Goal: Check status: Check status

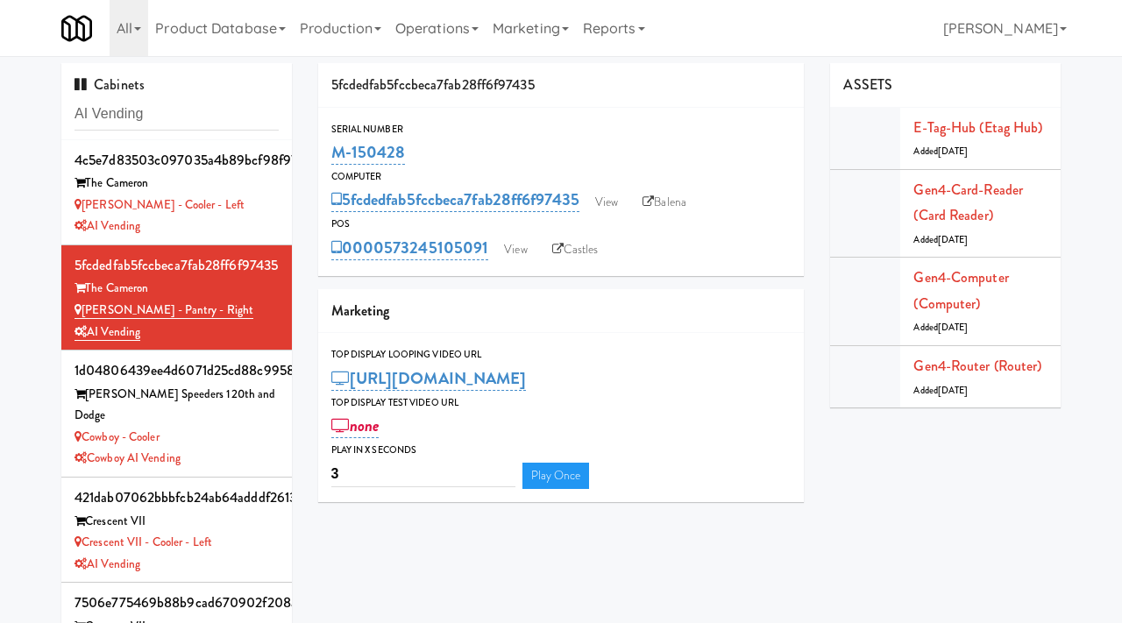
scroll to position [16, 0]
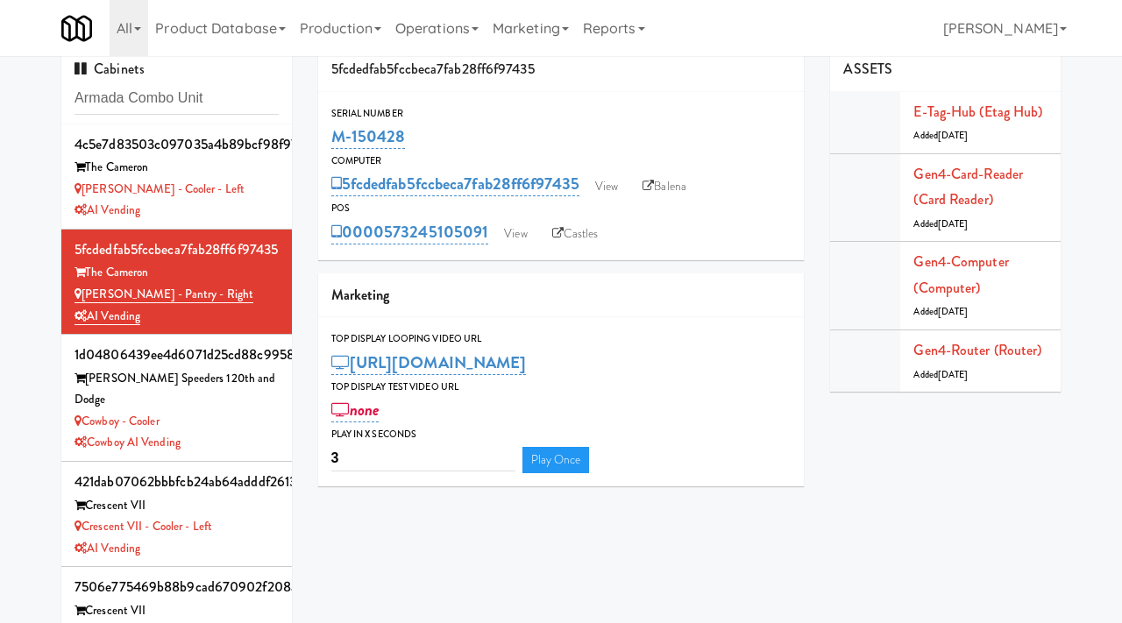
type input "Armada Combo Unit"
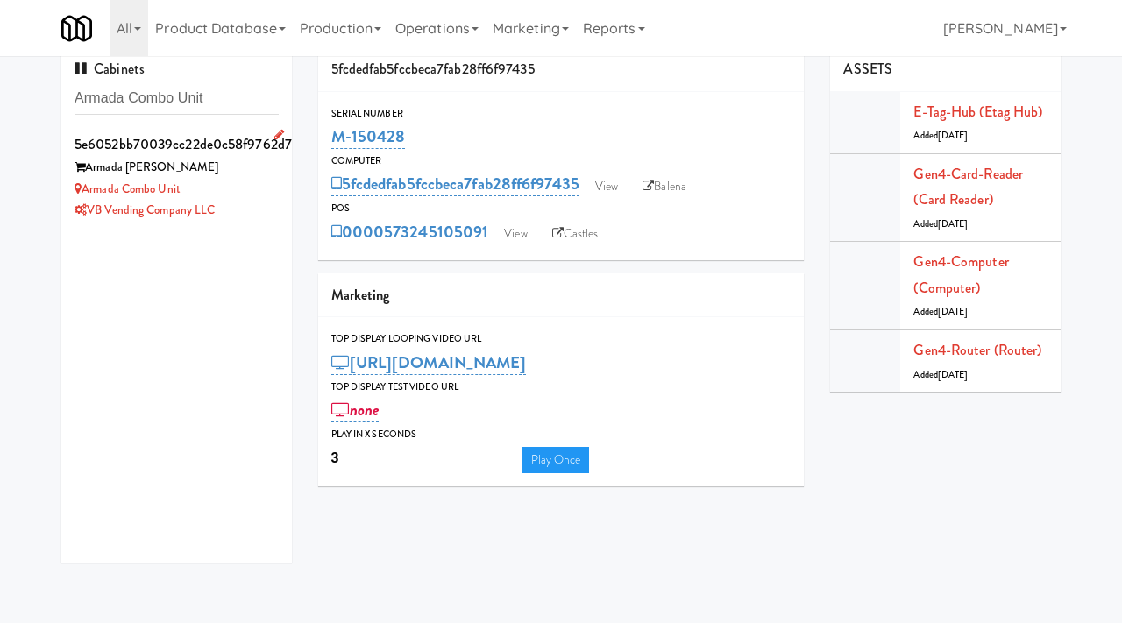
click at [239, 187] on div "Armada Combo Unit" at bounding box center [177, 190] width 204 height 22
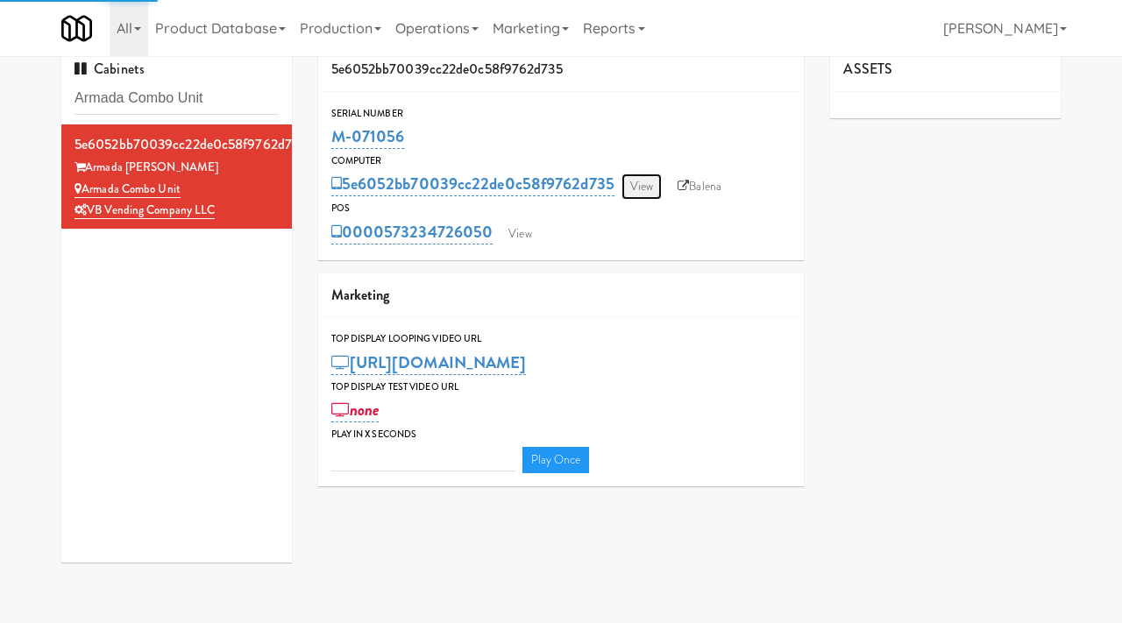
click at [642, 188] on link "View" at bounding box center [642, 187] width 40 height 26
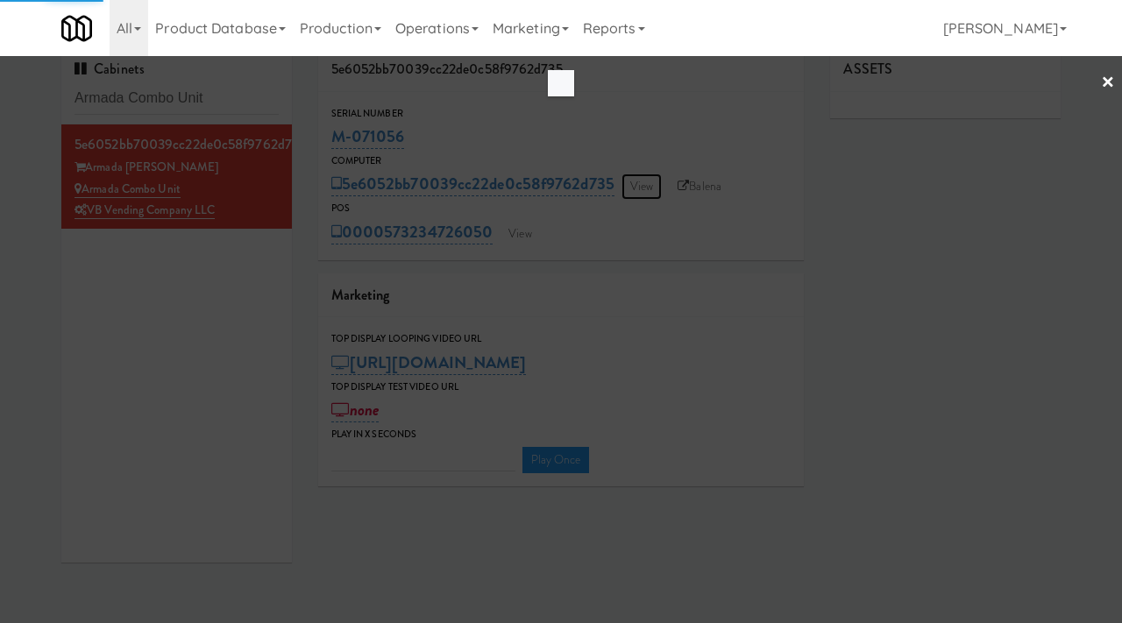
type input "3"
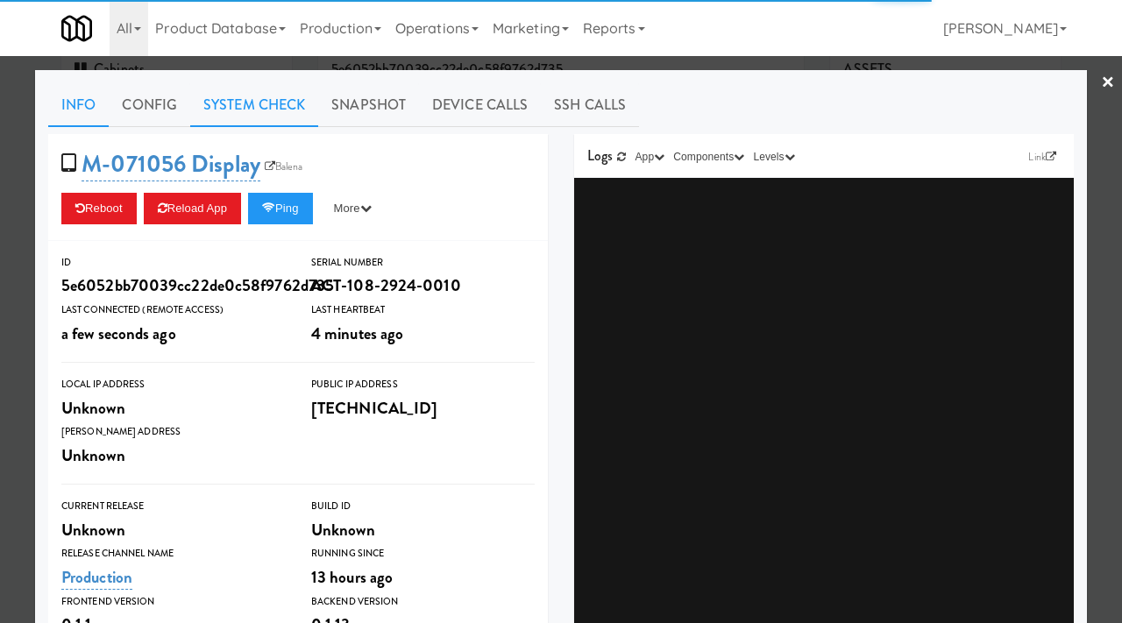
click at [253, 96] on link "System Check" at bounding box center [254, 105] width 128 height 44
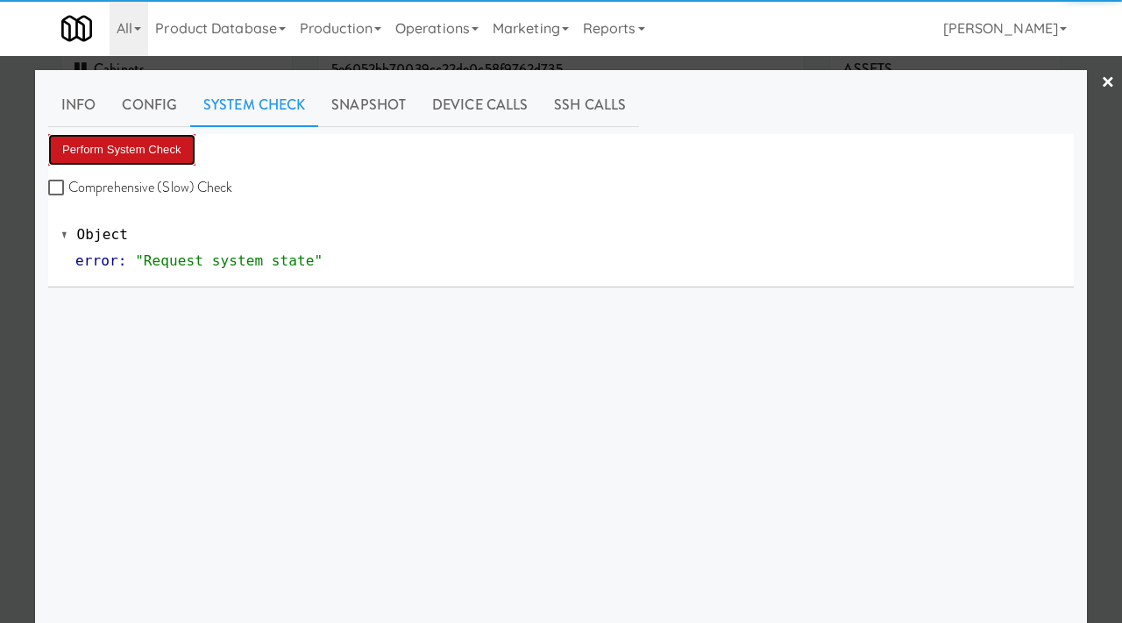
click at [129, 146] on button "Perform System Check" at bounding box center [121, 150] width 147 height 32
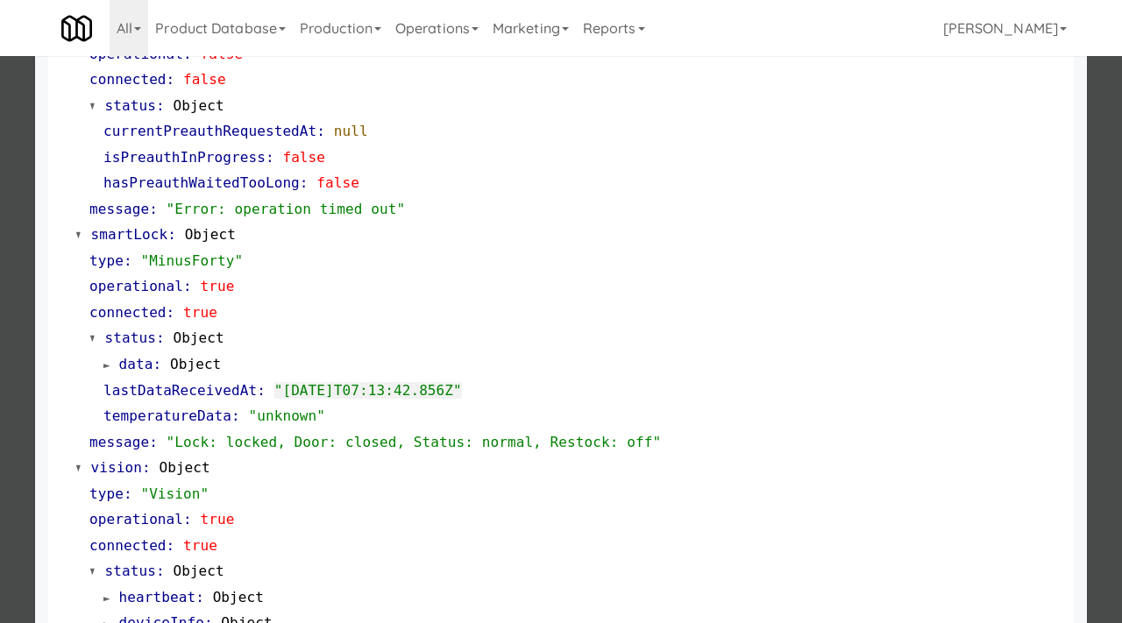
scroll to position [712, 0]
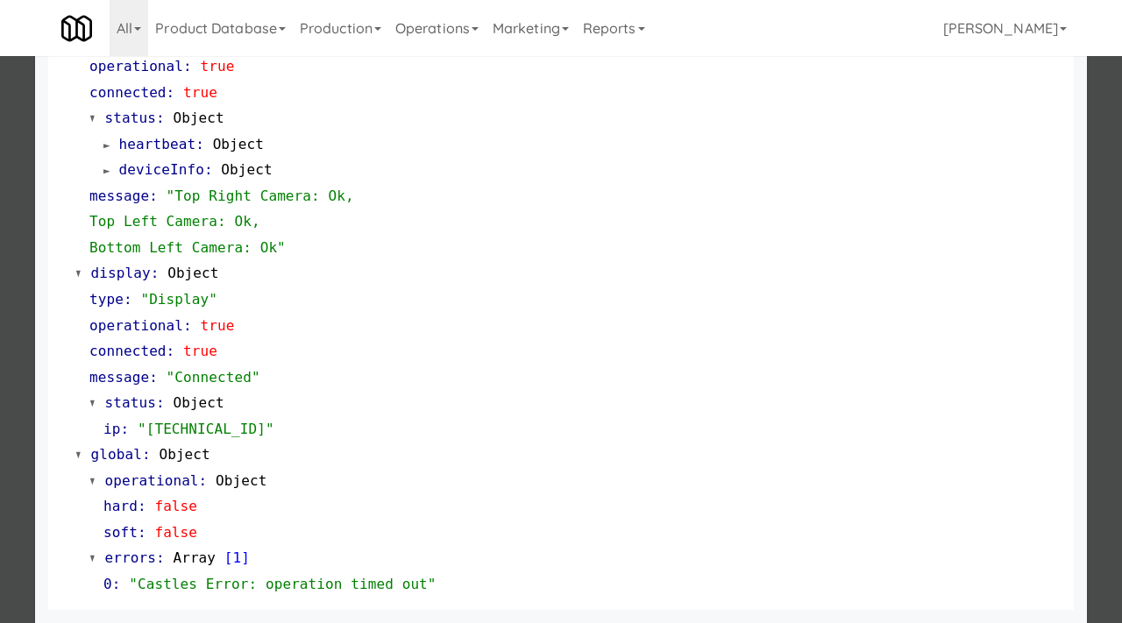
click at [0, 389] on div at bounding box center [561, 311] width 1122 height 623
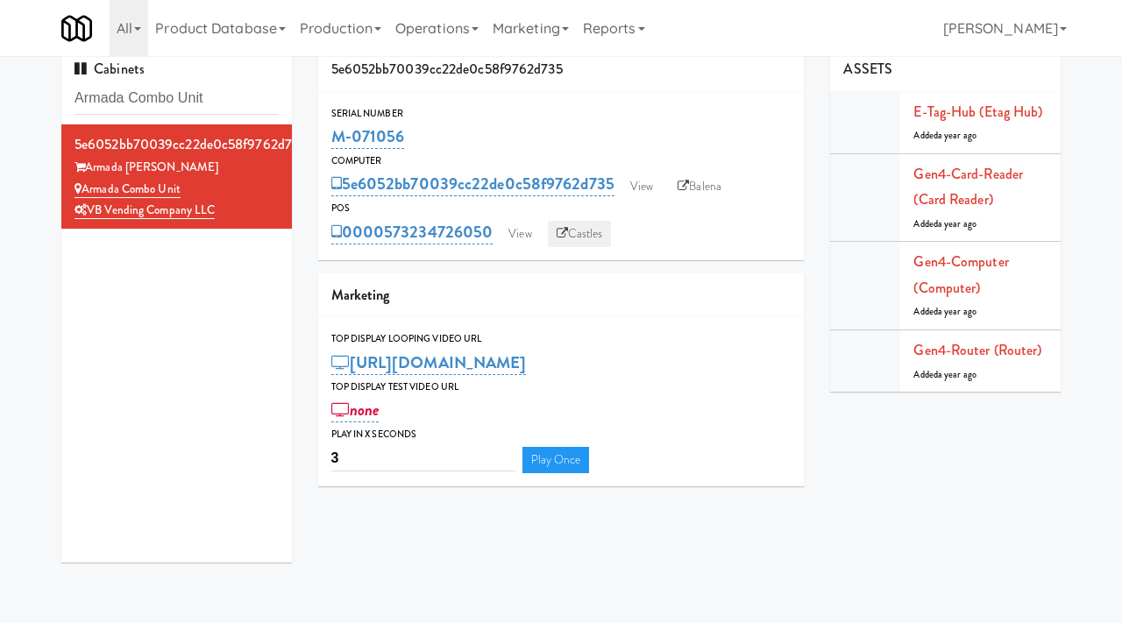
click at [577, 224] on link "Castles" at bounding box center [580, 234] width 64 height 26
drag, startPoint x: 243, startPoint y: 104, endPoint x: 46, endPoint y: 116, distance: 197.6
click at [46, 116] on div "Cabinets Armada Combo Unit 5e6052bb70039cc22de0c58f9762d735 Armada [PERSON_NAME…" at bounding box center [561, 311] width 1122 height 529
click at [269, 189] on div "Armada Combo Unit" at bounding box center [177, 190] width 204 height 22
drag, startPoint x: 419, startPoint y: 138, endPoint x: 334, endPoint y: 141, distance: 85.1
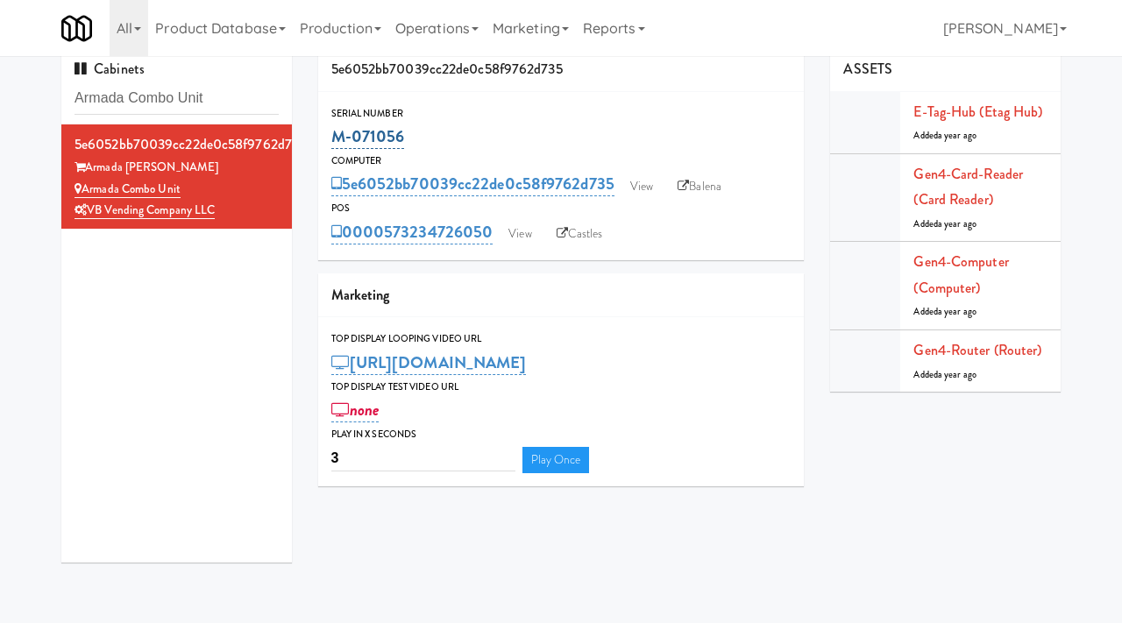
click at [334, 141] on div "M-071056" at bounding box center [561, 137] width 460 height 30
copy link "M-071056"
click at [174, 103] on input "Armada Combo Unit" at bounding box center [177, 98] width 204 height 32
paste input "The [PERSON_NAME] - Cooler #1:"
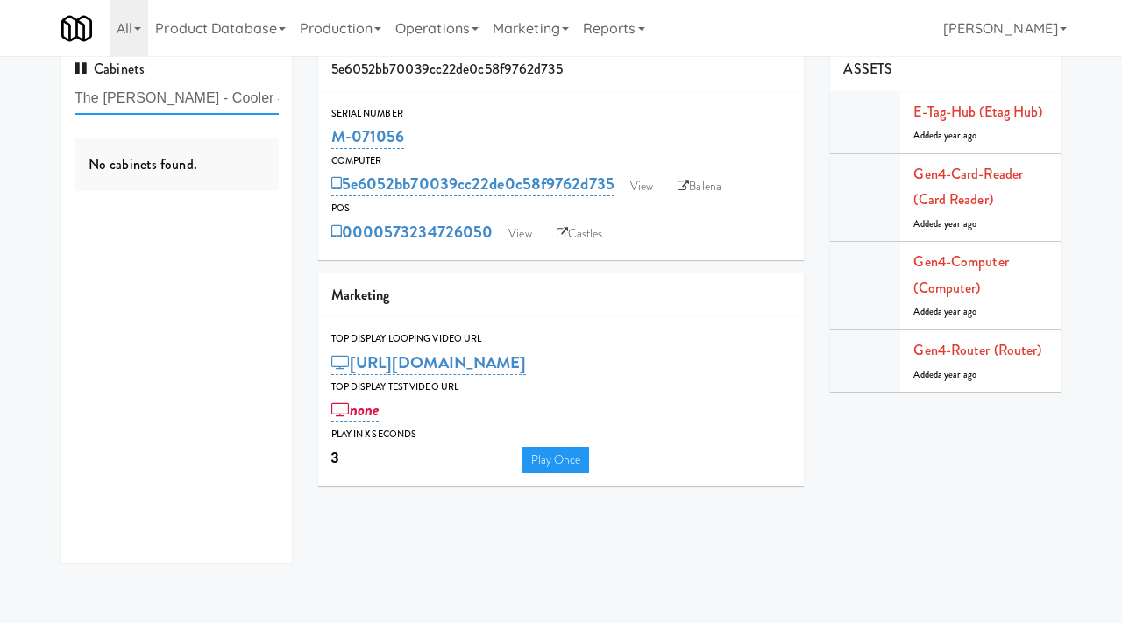
type input "The [PERSON_NAME] - Cooler #1"
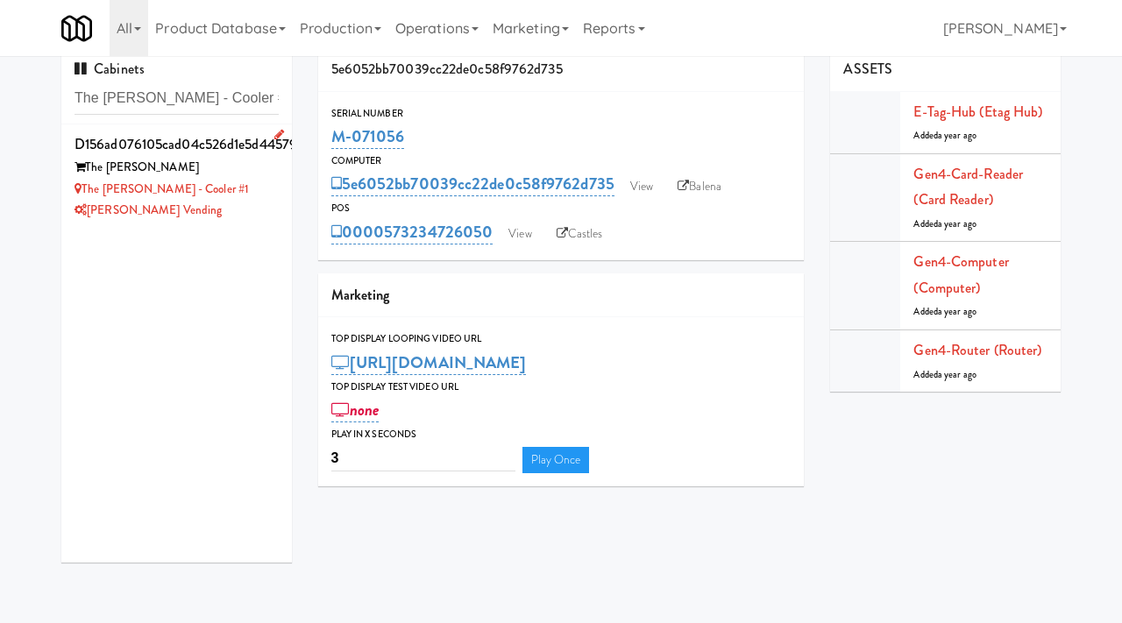
click at [246, 201] on div "[PERSON_NAME] Vending" at bounding box center [177, 211] width 204 height 22
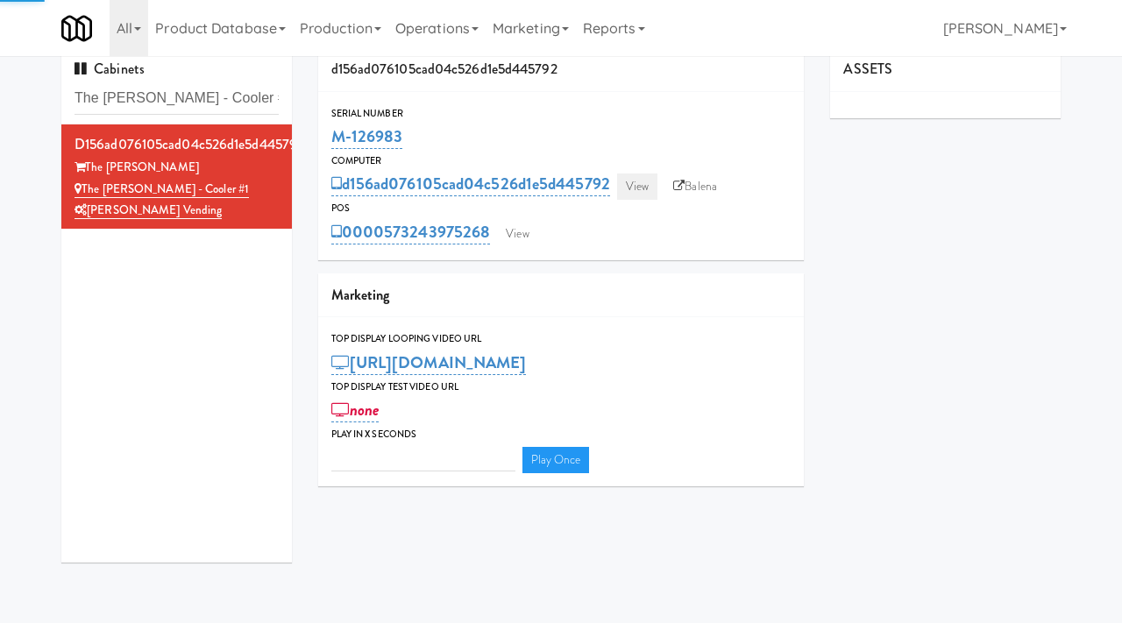
type input "3"
click at [635, 189] on link "View" at bounding box center [637, 187] width 40 height 26
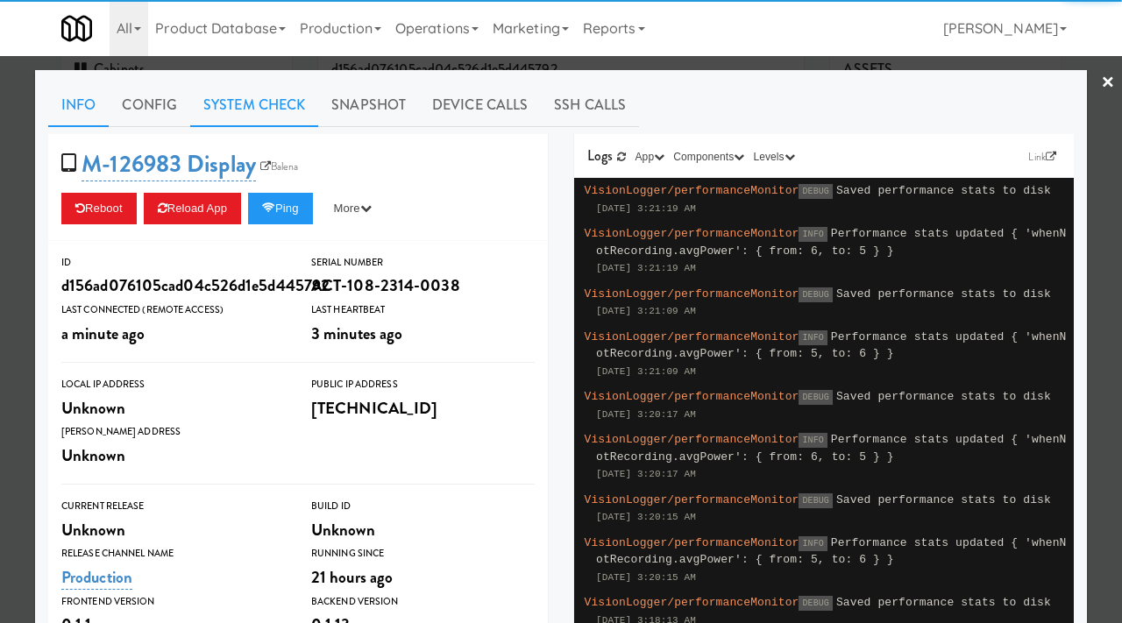
click at [247, 89] on link "System Check" at bounding box center [254, 105] width 128 height 44
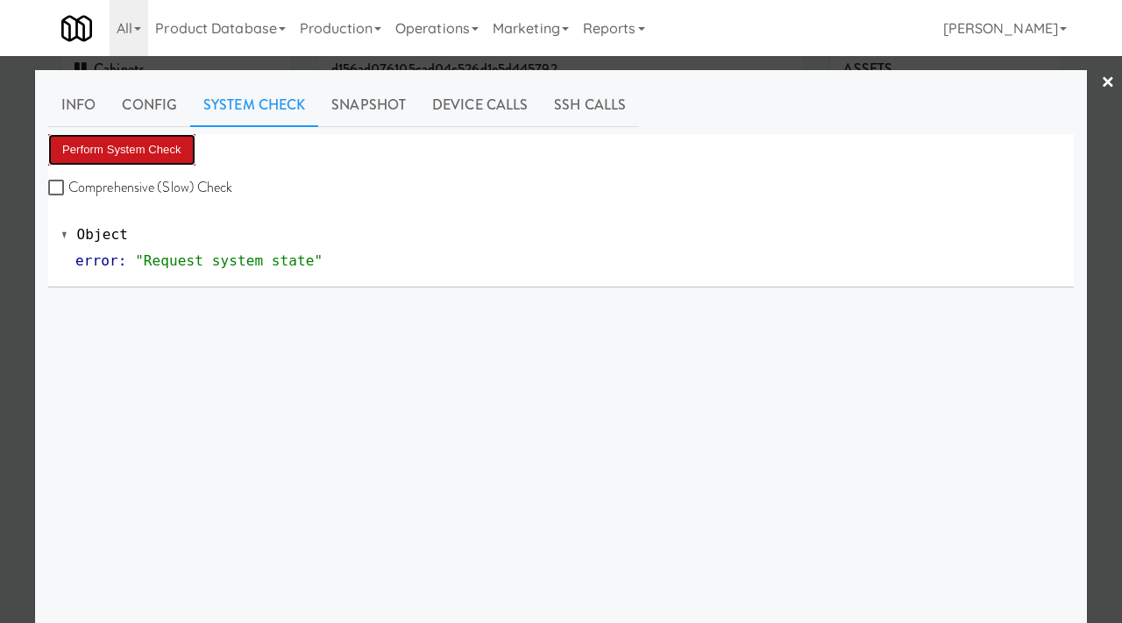
click at [153, 141] on button "Perform System Check" at bounding box center [121, 150] width 147 height 32
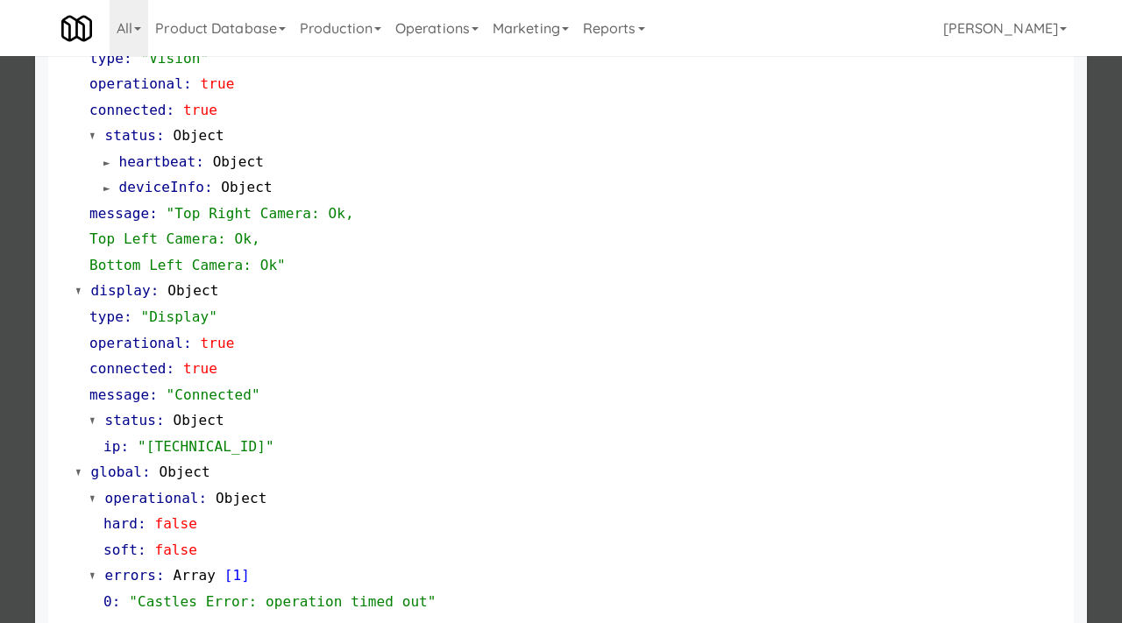
scroll to position [705, 0]
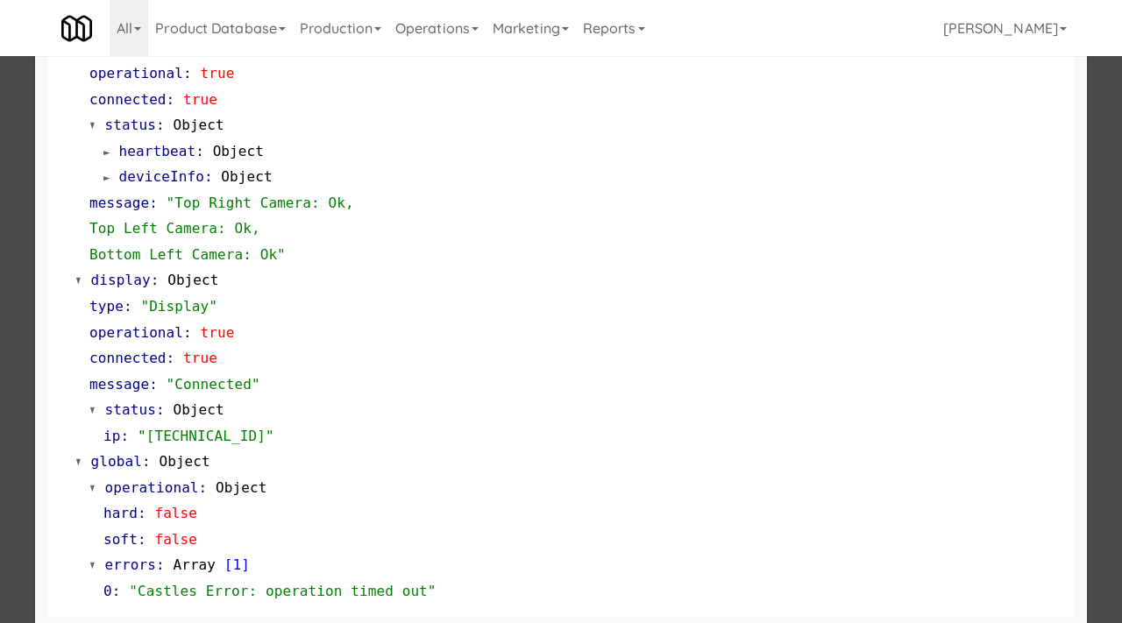
click at [0, 394] on div at bounding box center [561, 311] width 1122 height 623
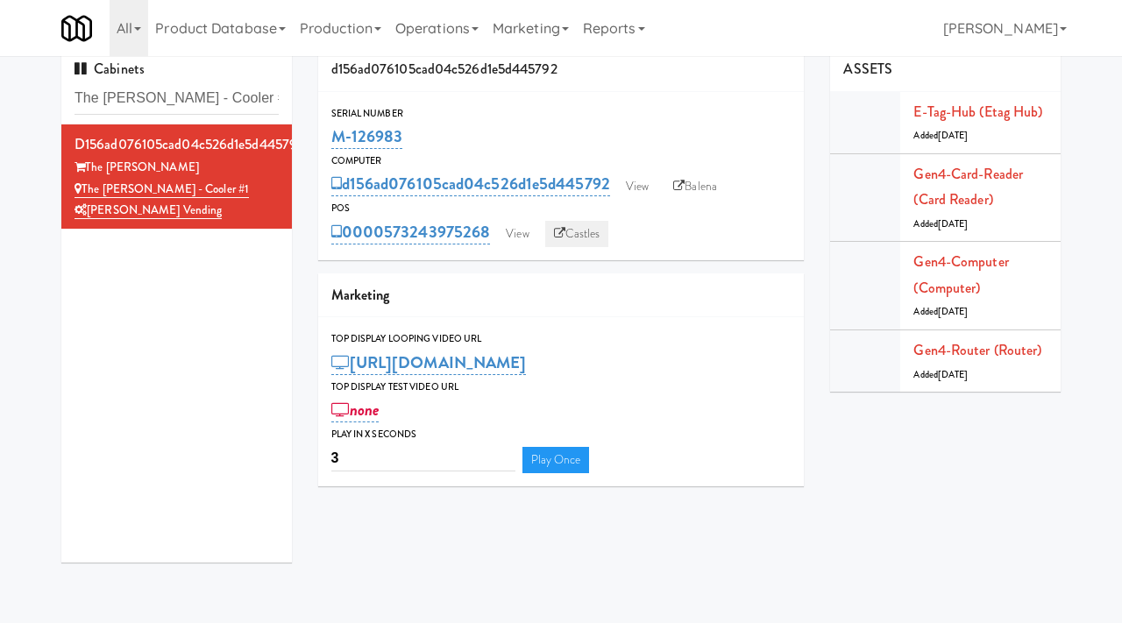
click at [550, 233] on link "Castles" at bounding box center [577, 234] width 64 height 26
click at [224, 103] on input "The [PERSON_NAME] - Cooler #1" at bounding box center [177, 98] width 204 height 32
paste input "OHS - Fridge A"
type input "OHS - Fridge A"
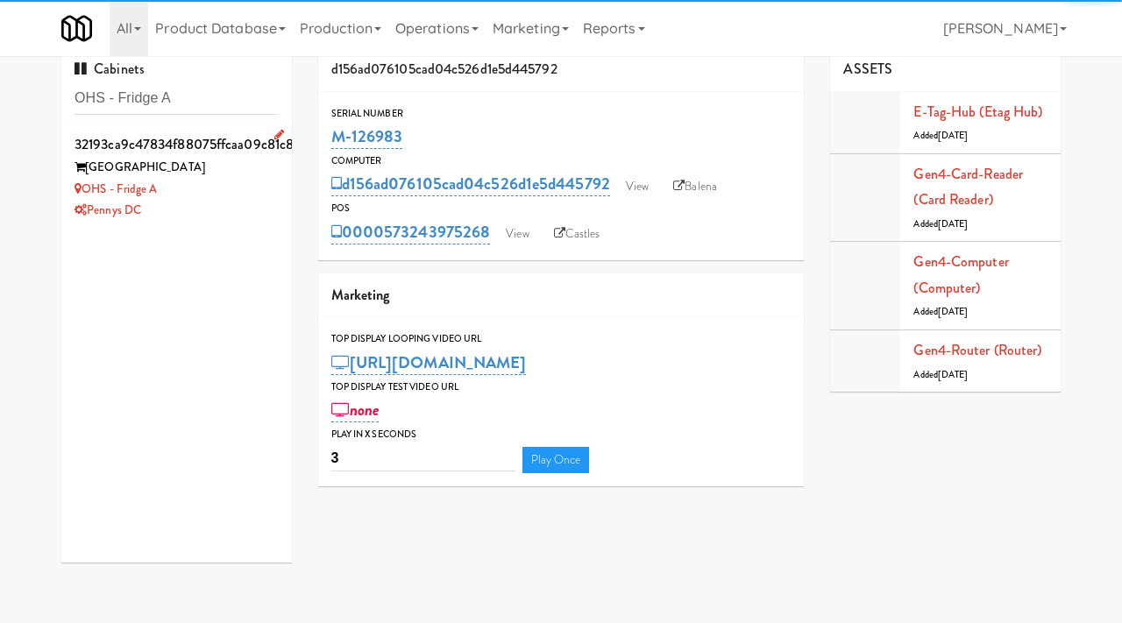
click at [239, 170] on div "[GEOGRAPHIC_DATA]" at bounding box center [177, 168] width 204 height 22
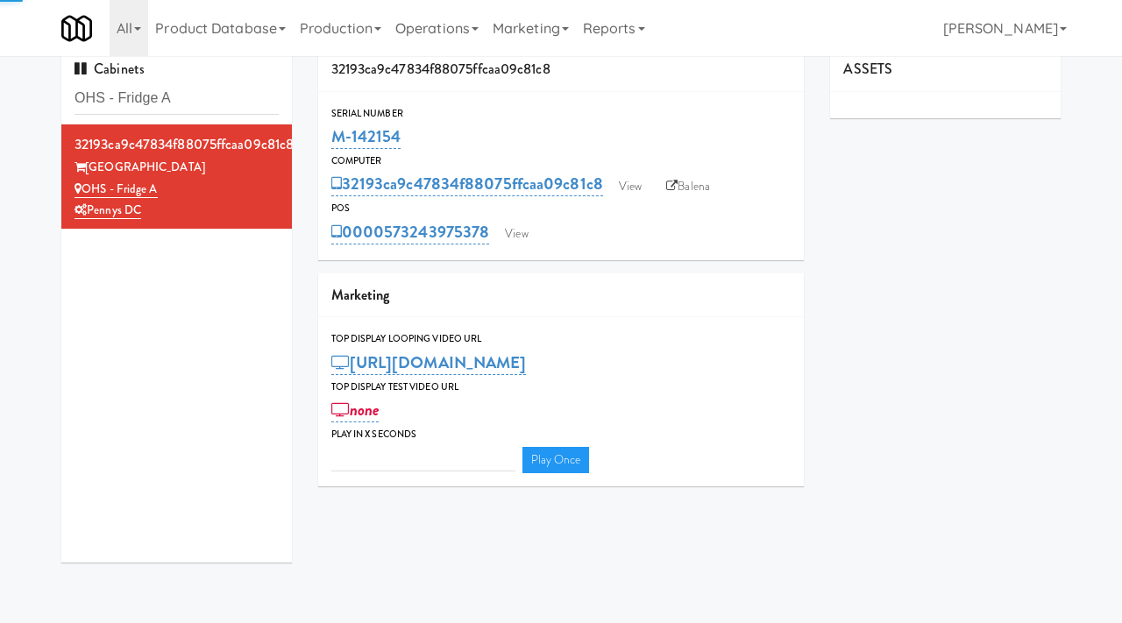
type input "3"
click at [637, 186] on link "View" at bounding box center [630, 187] width 40 height 26
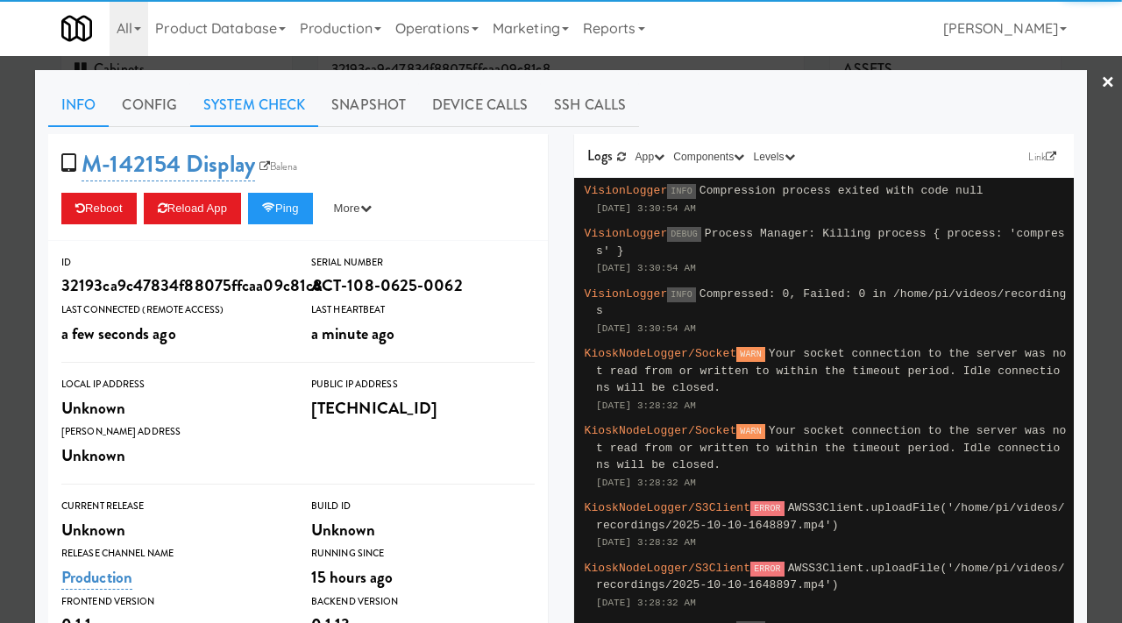
click at [304, 102] on link "System Check" at bounding box center [254, 105] width 128 height 44
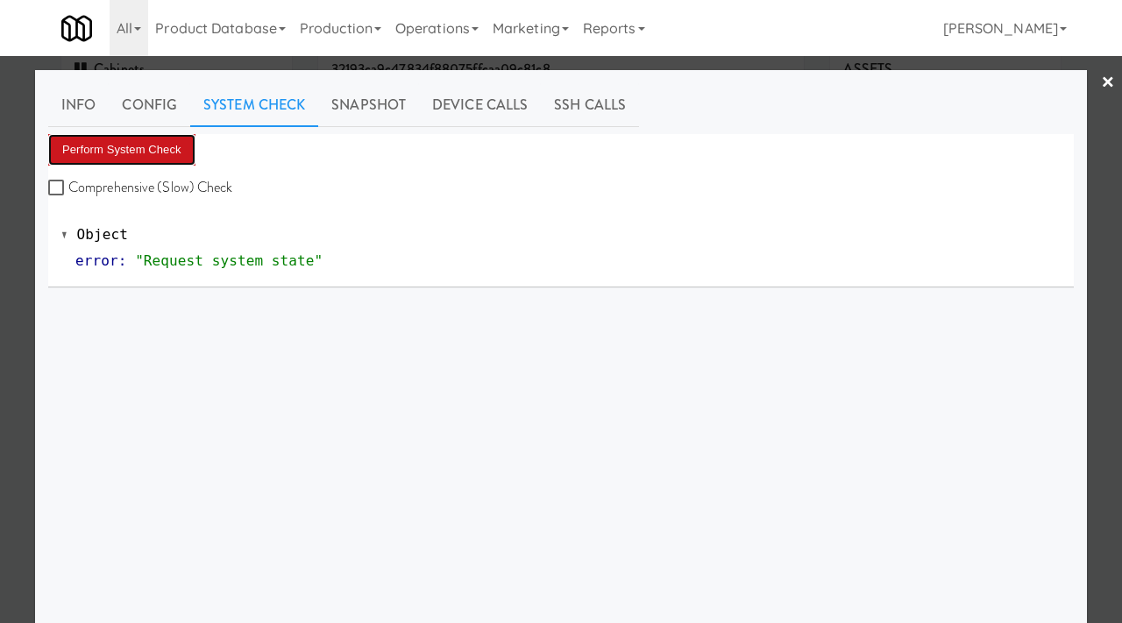
click at [160, 149] on button "Perform System Check" at bounding box center [121, 150] width 147 height 32
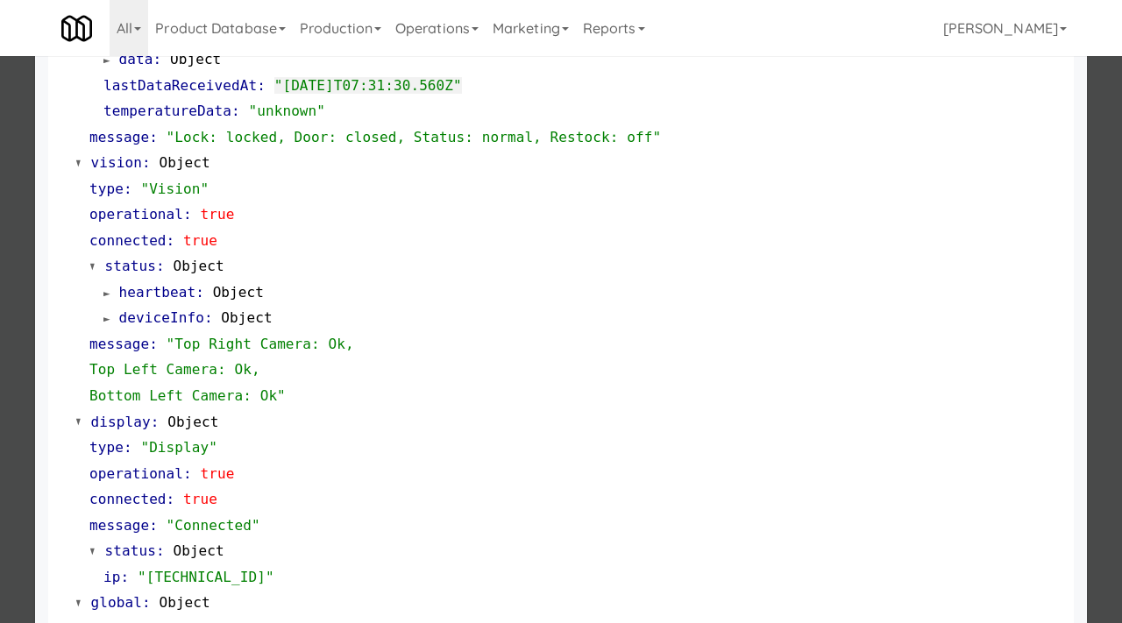
scroll to position [614, 0]
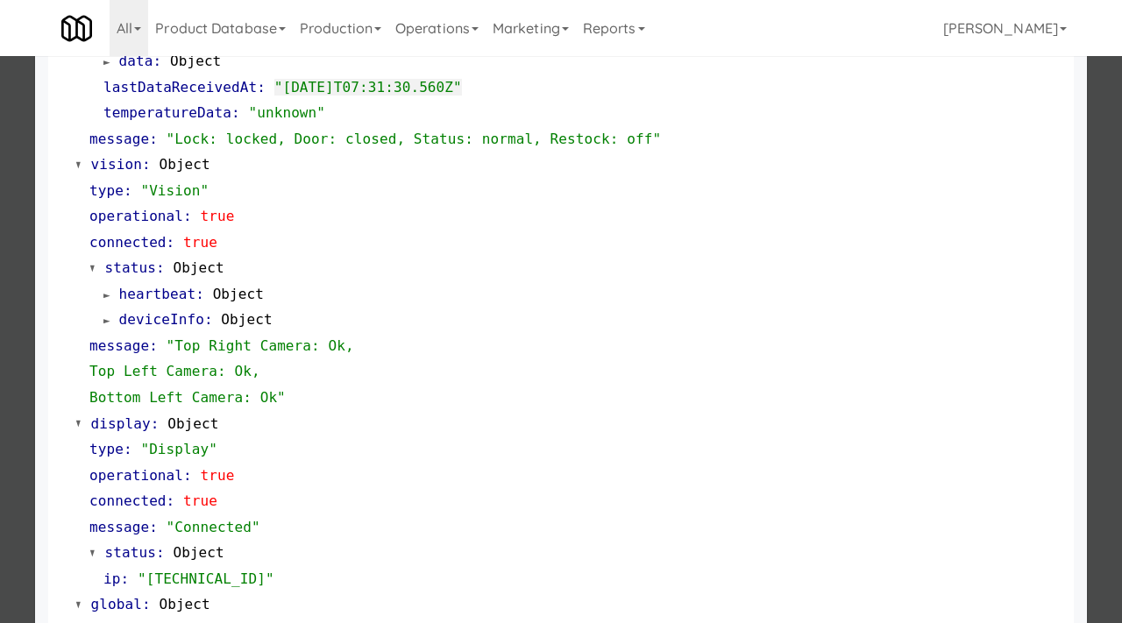
click at [0, 384] on div at bounding box center [561, 311] width 1122 height 623
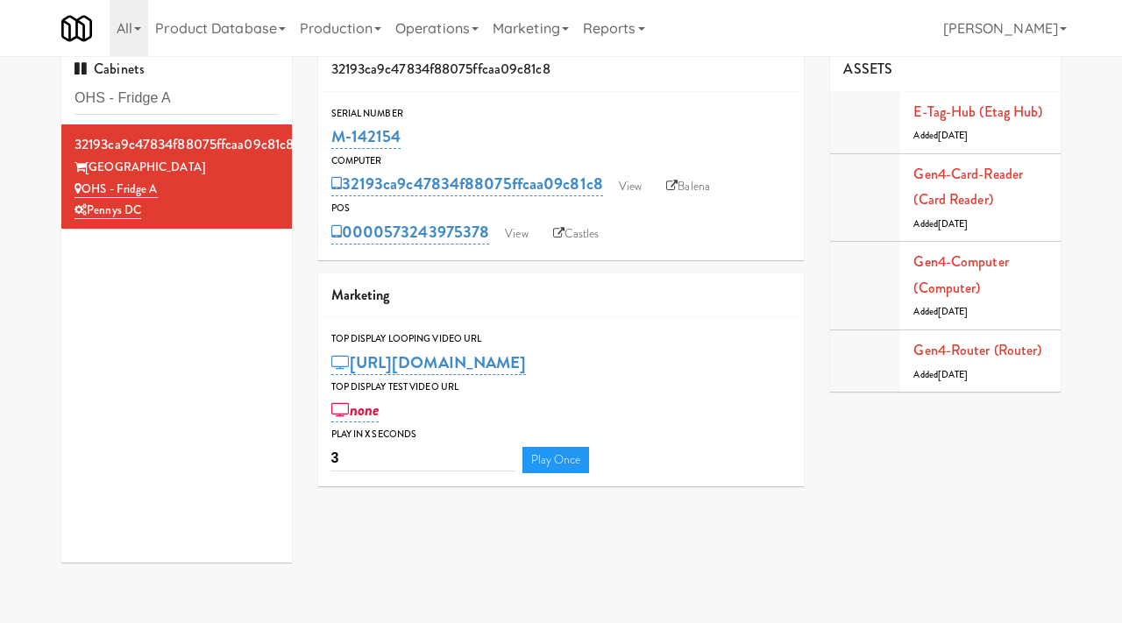
drag, startPoint x: 410, startPoint y: 137, endPoint x: 326, endPoint y: 133, distance: 84.2
click at [326, 133] on div "Serial Number M-142154" at bounding box center [561, 128] width 487 height 47
copy link "M-142154"
click at [577, 227] on link "Castles" at bounding box center [576, 234] width 64 height 26
click at [536, 226] on link "View" at bounding box center [516, 234] width 40 height 26
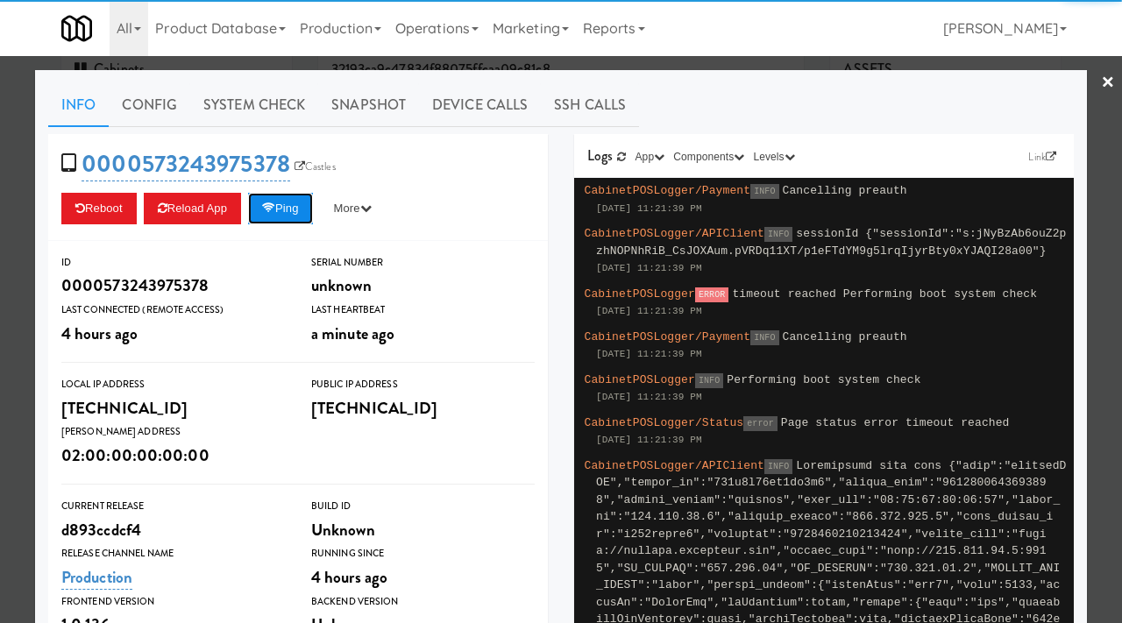
click at [275, 204] on icon at bounding box center [268, 207] width 13 height 11
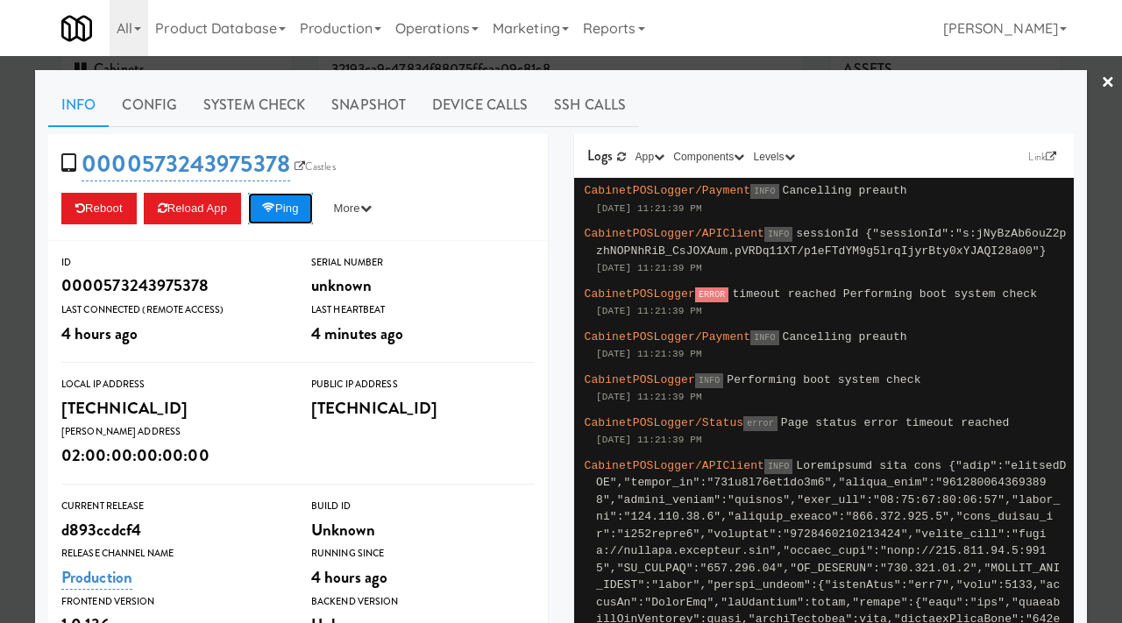
click at [292, 216] on button "Ping" at bounding box center [280, 209] width 65 height 32
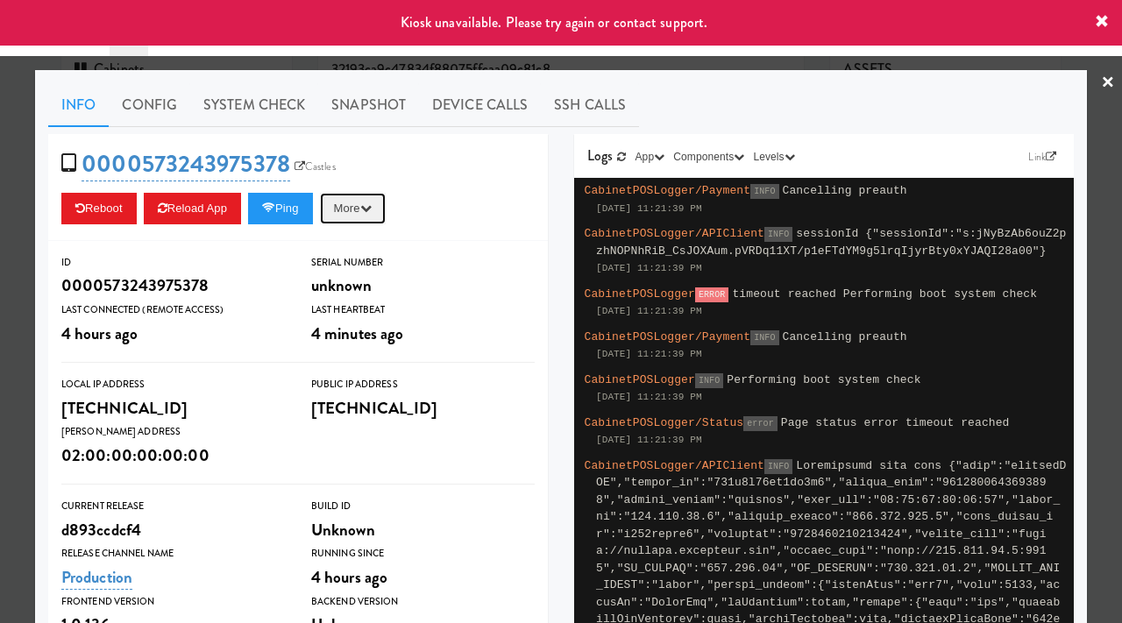
click at [372, 207] on icon "button" at bounding box center [365, 207] width 11 height 11
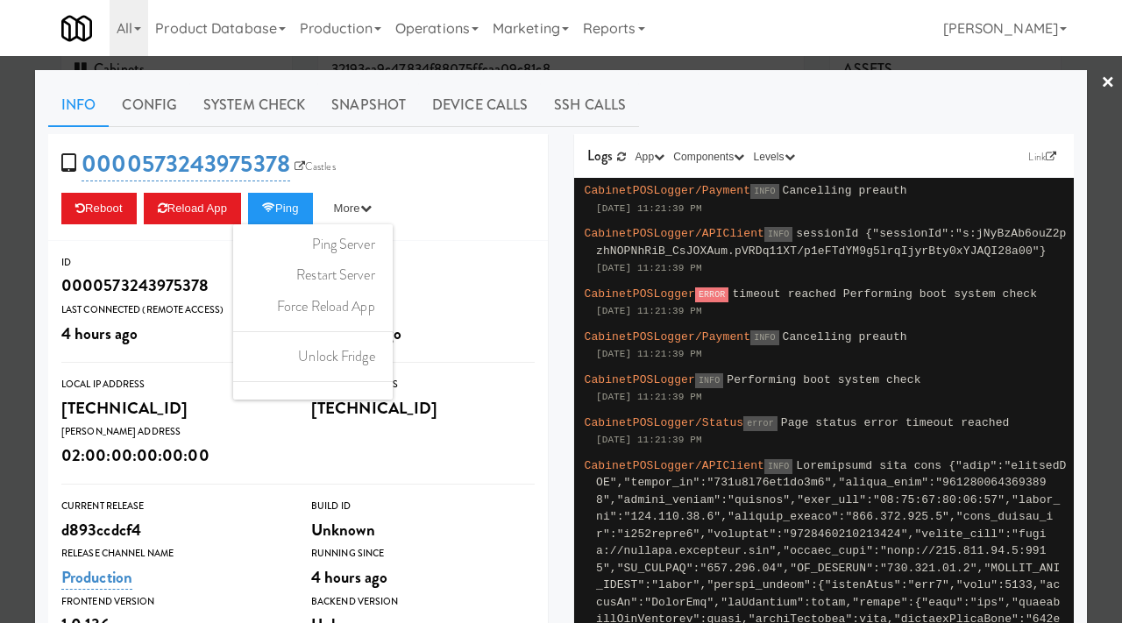
click at [279, 60] on div at bounding box center [561, 311] width 1122 height 623
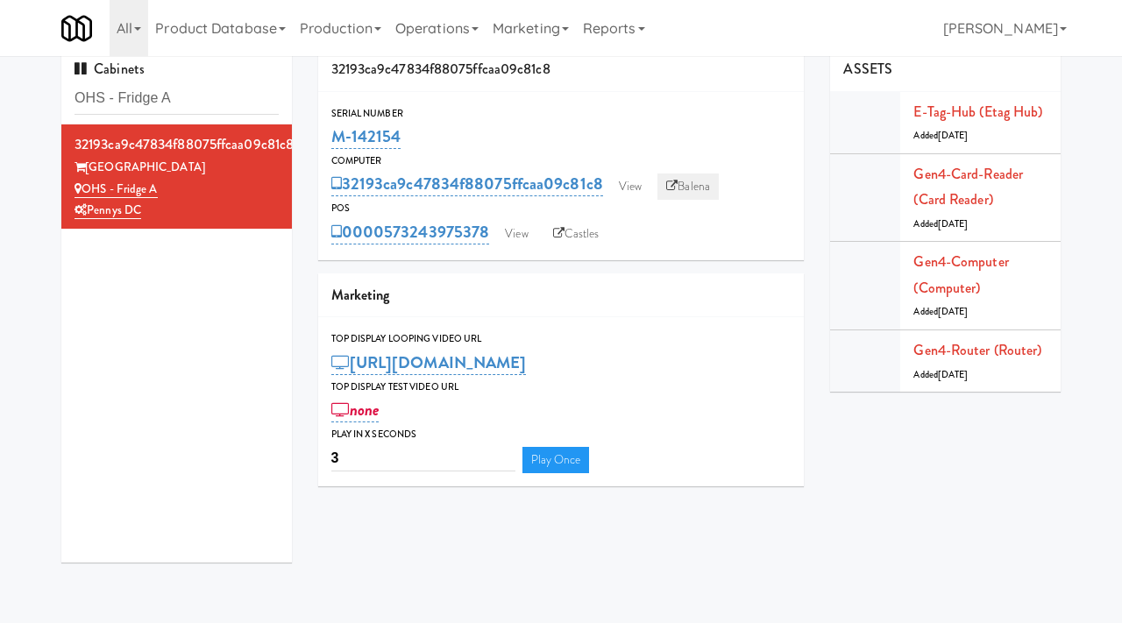
click at [693, 177] on link "Balena" at bounding box center [687, 187] width 61 height 26
click at [198, 101] on input "OHS - Fridge A" at bounding box center [177, 98] width 204 height 32
paste input "The Mo - Pantry"
type input "The Mo - Pantry"
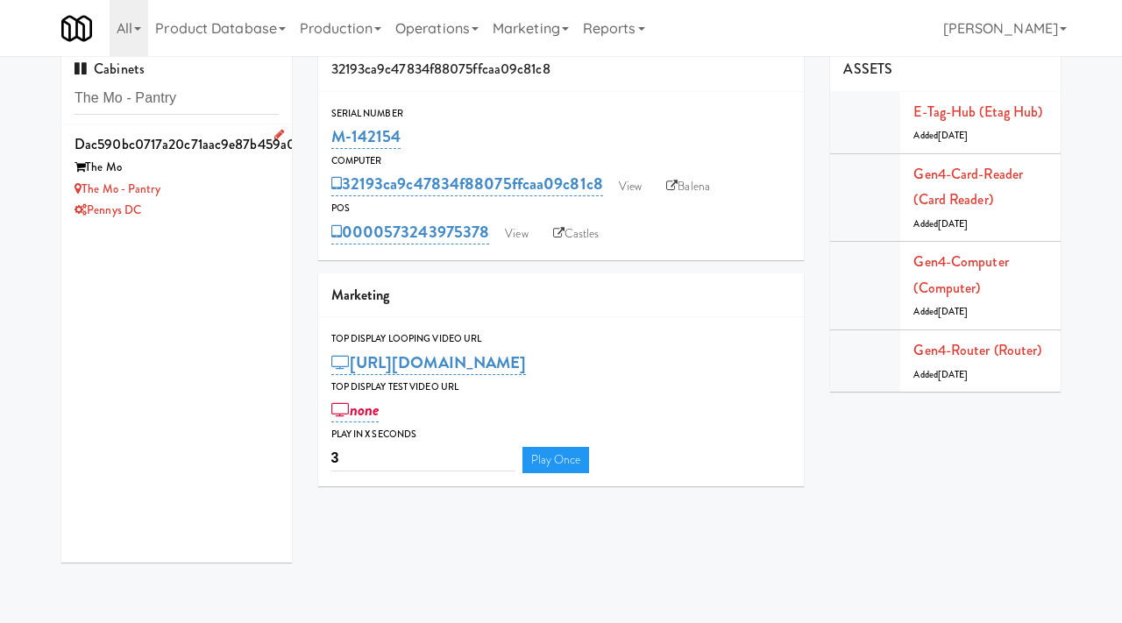
click at [211, 194] on div "The Mo - Pantry" at bounding box center [177, 190] width 204 height 22
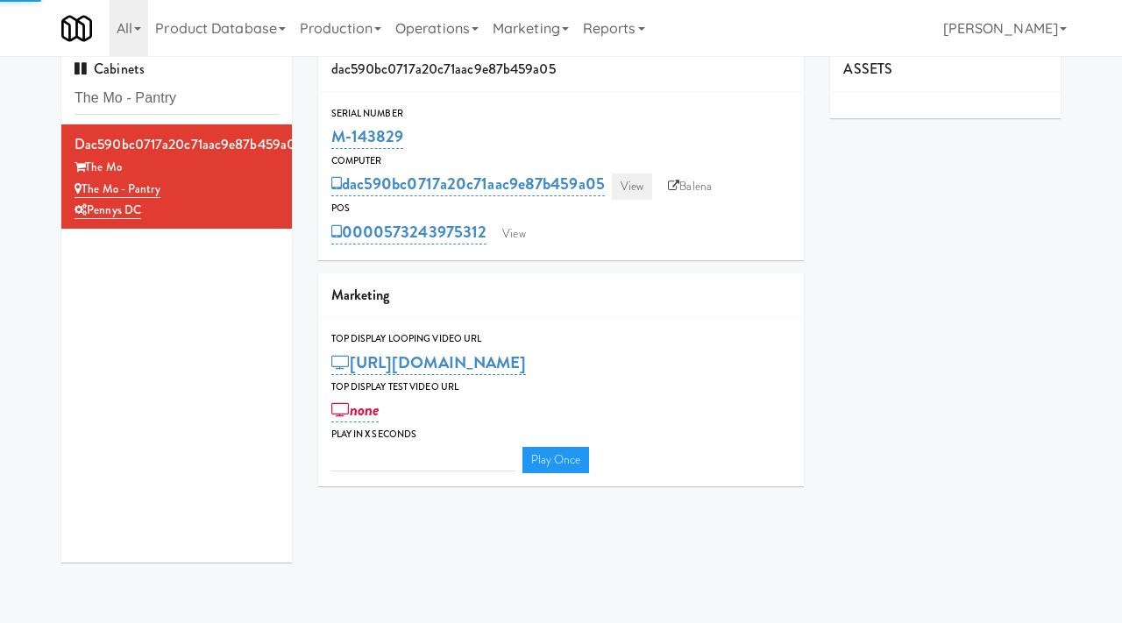
type input "3"
click at [643, 189] on link "View" at bounding box center [632, 187] width 40 height 26
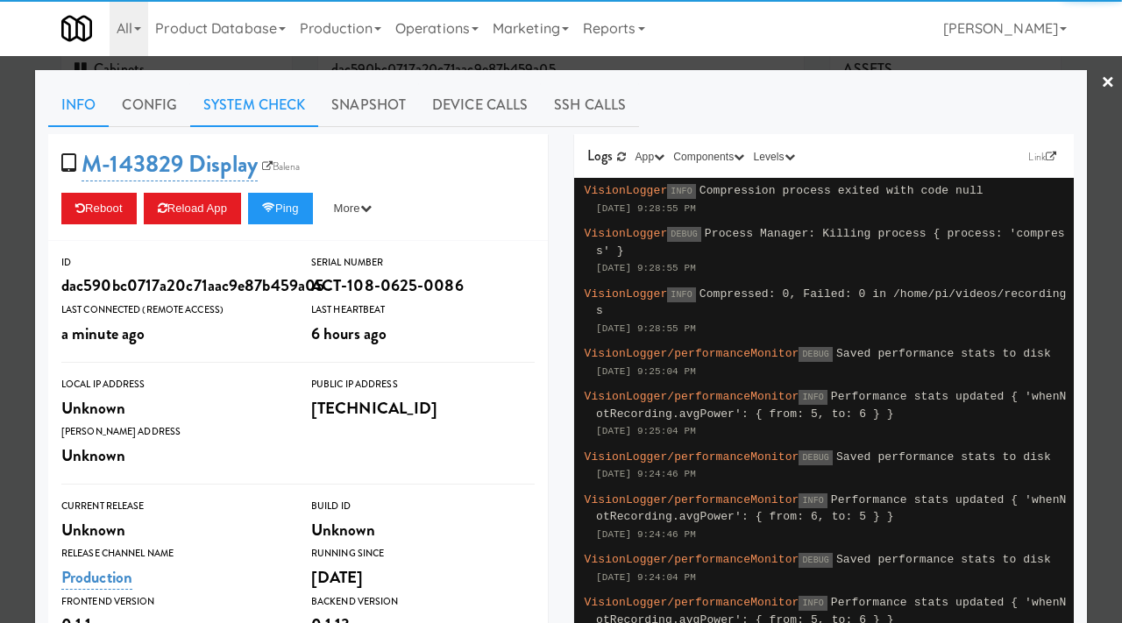
click at [253, 109] on link "System Check" at bounding box center [254, 105] width 128 height 44
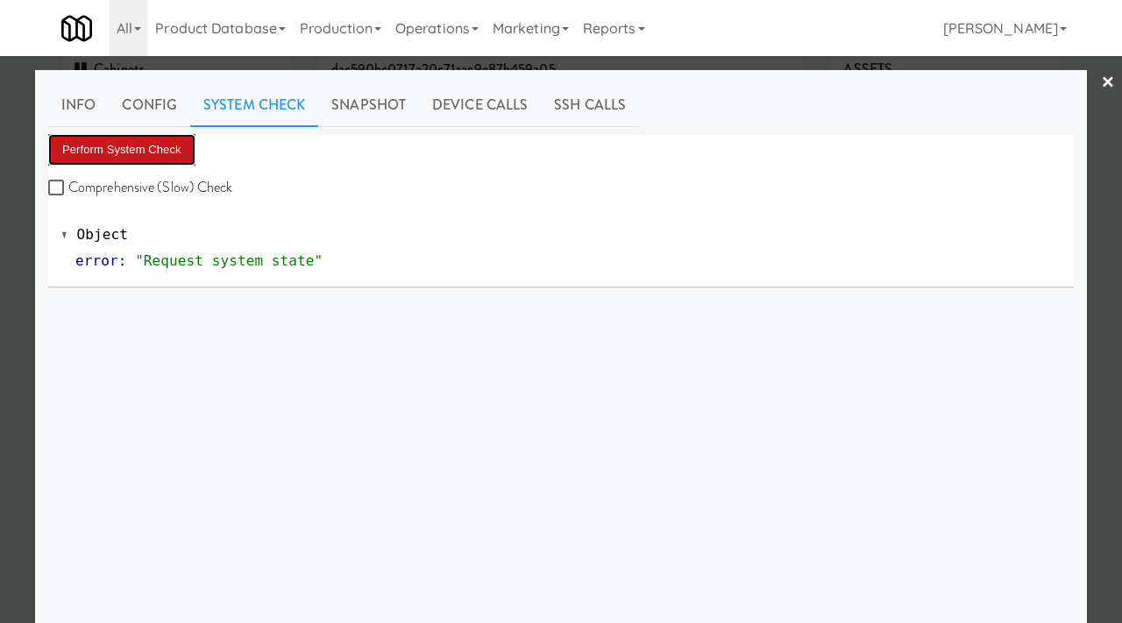
click at [129, 141] on button "Perform System Check" at bounding box center [121, 150] width 147 height 32
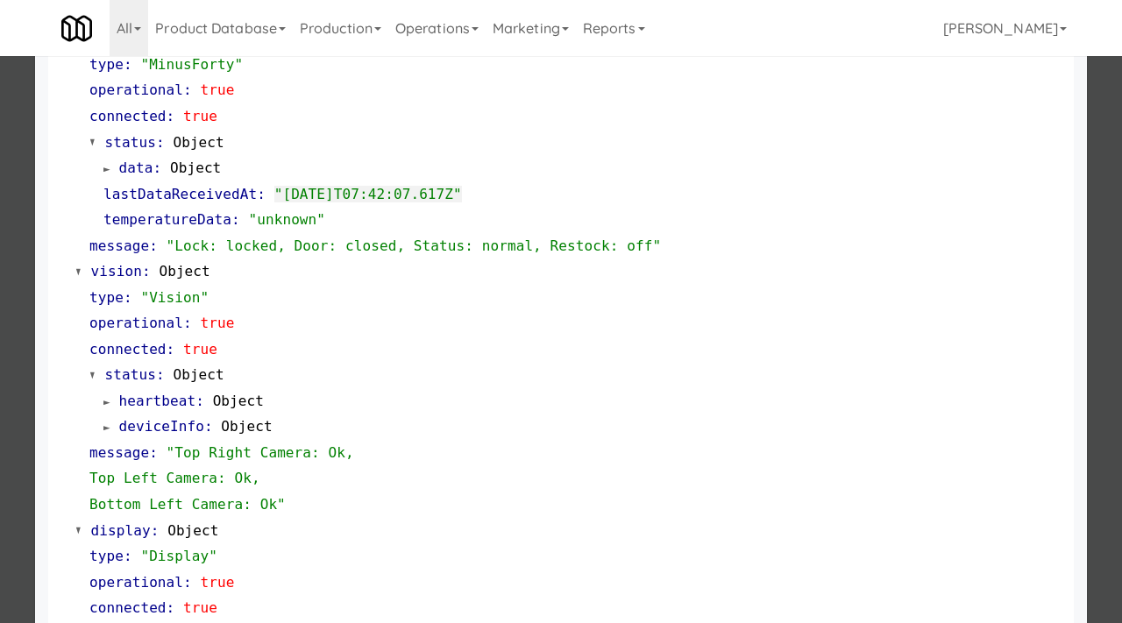
scroll to position [512, 0]
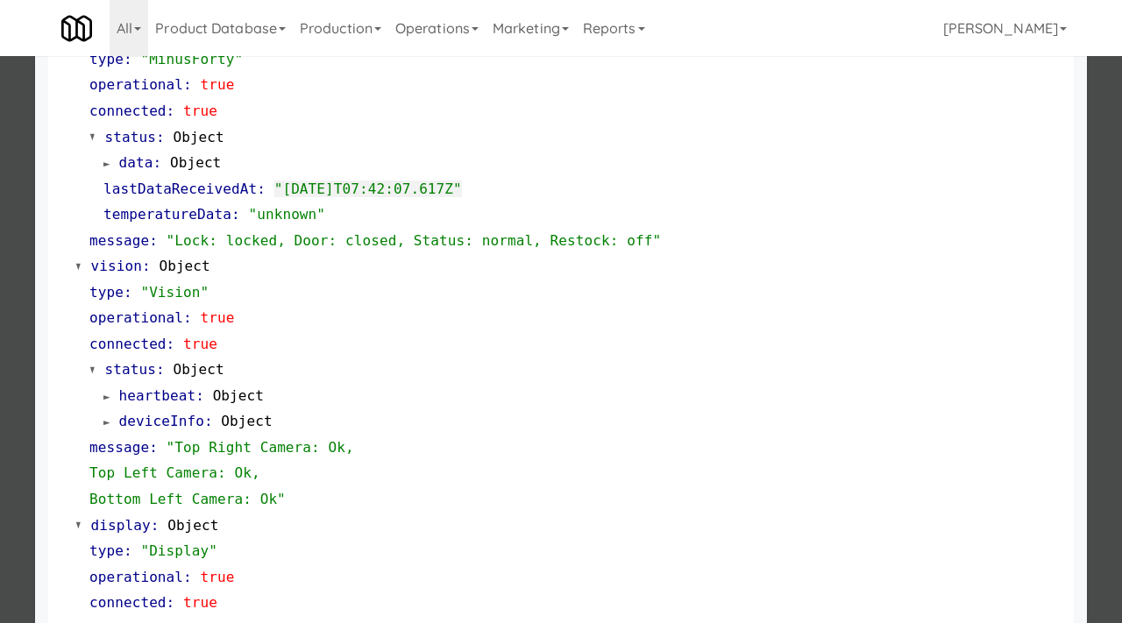
click at [0, 375] on div at bounding box center [561, 311] width 1122 height 623
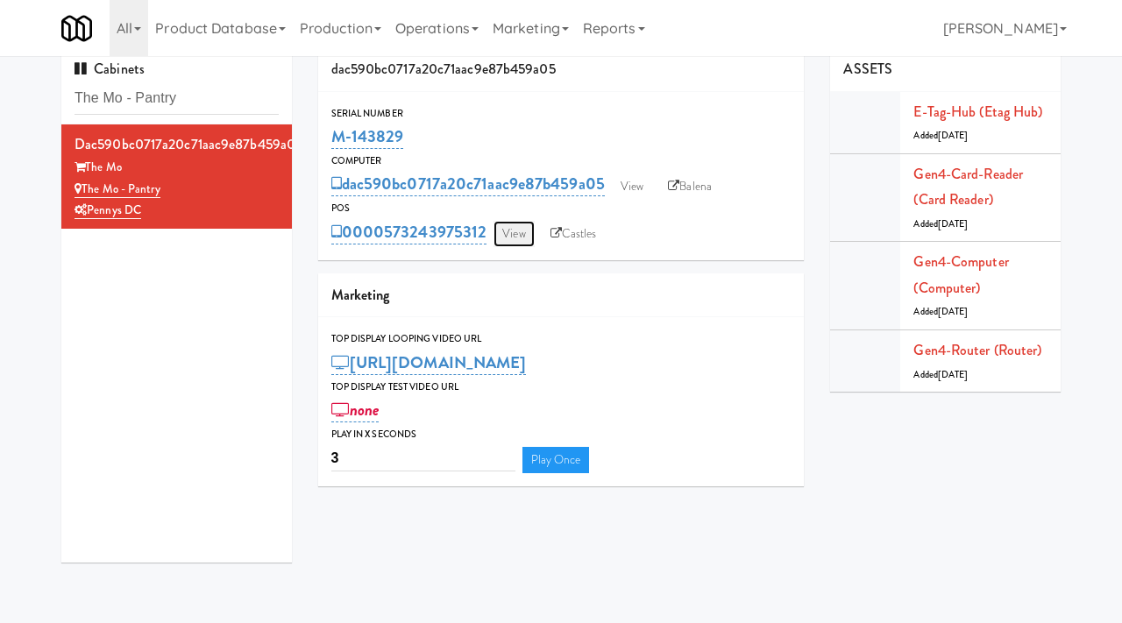
click at [521, 224] on link "View" at bounding box center [514, 234] width 40 height 26
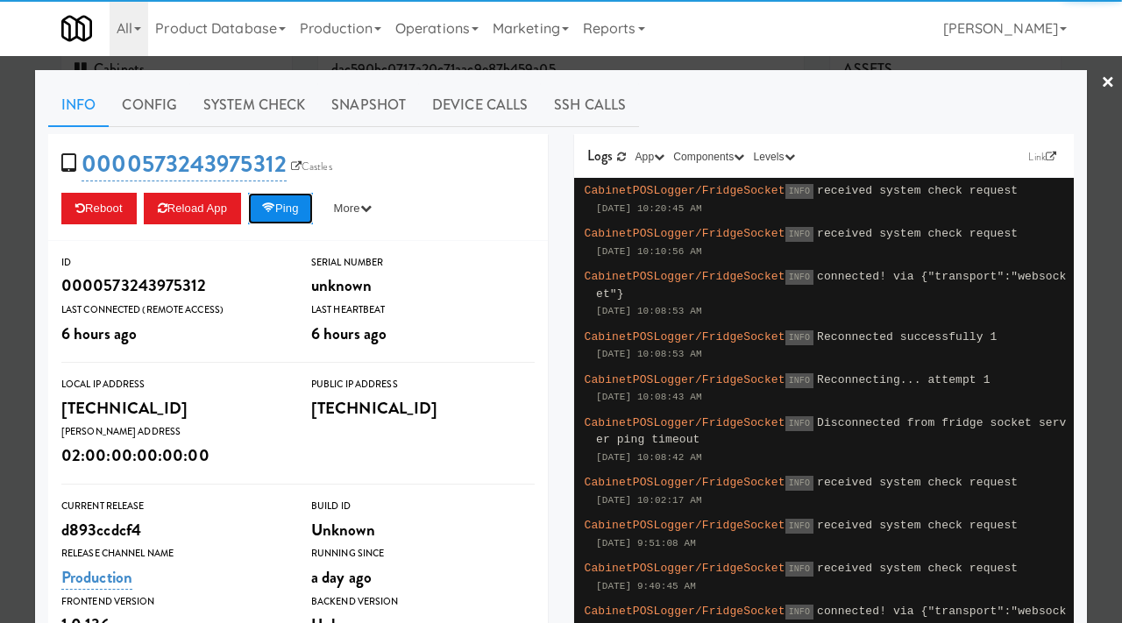
click at [275, 207] on icon at bounding box center [268, 207] width 13 height 11
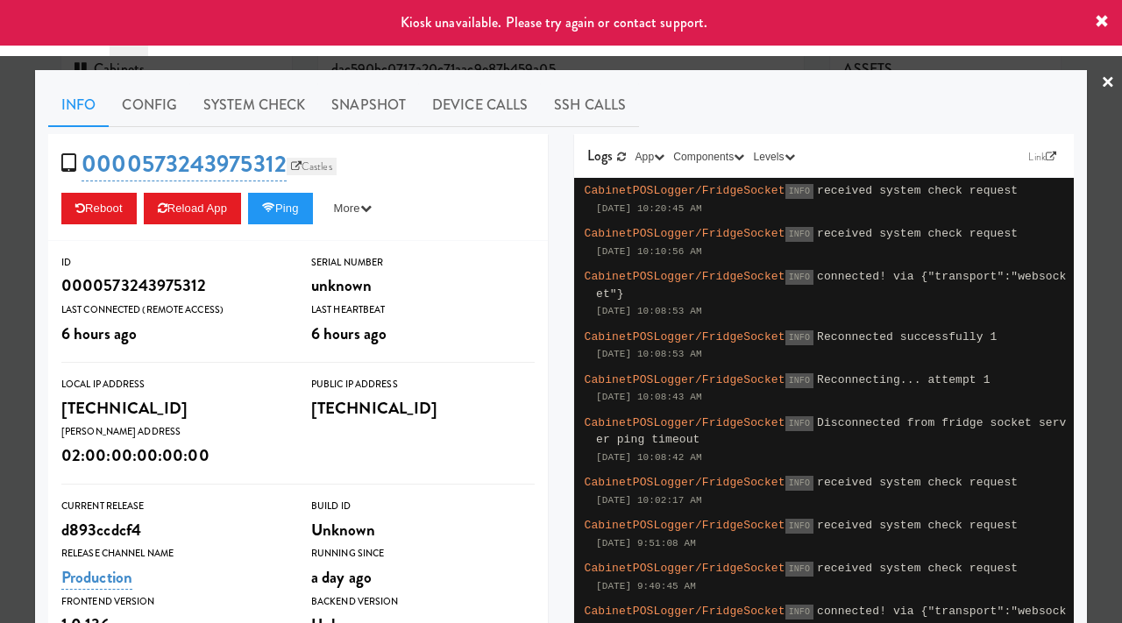
click at [308, 158] on link "Castles" at bounding box center [312, 167] width 50 height 18
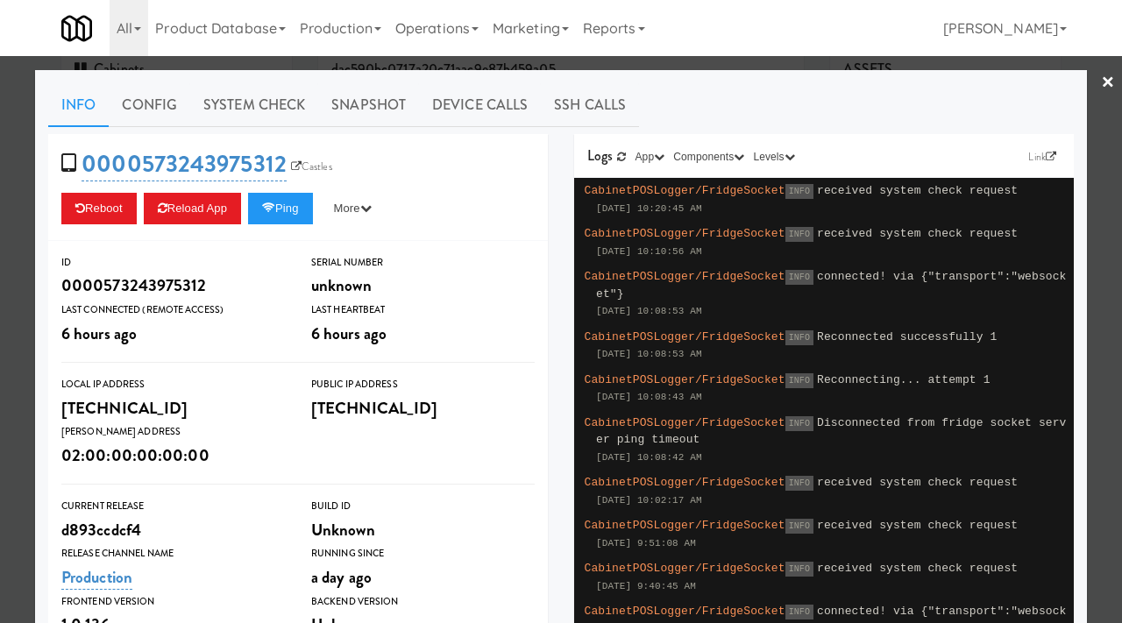
click at [5, 194] on div at bounding box center [561, 311] width 1122 height 623
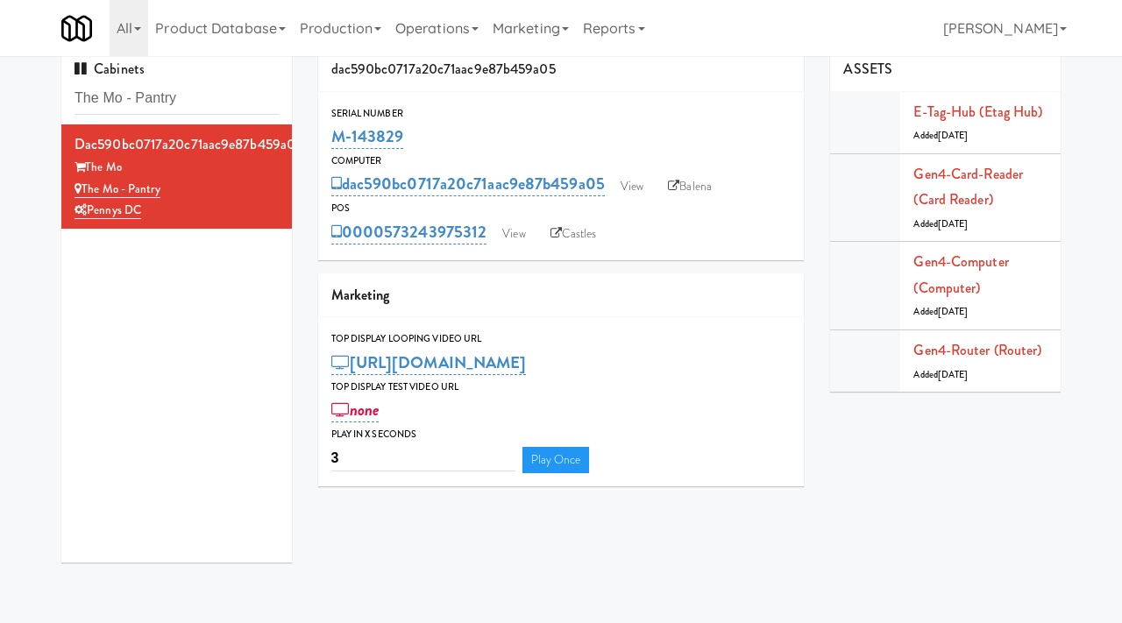
drag, startPoint x: 409, startPoint y: 137, endPoint x: 323, endPoint y: 136, distance: 86.8
click at [323, 136] on div "Serial Number M-143829" at bounding box center [561, 128] width 487 height 47
copy link "M-143829"
click at [515, 230] on link "View" at bounding box center [514, 234] width 40 height 26
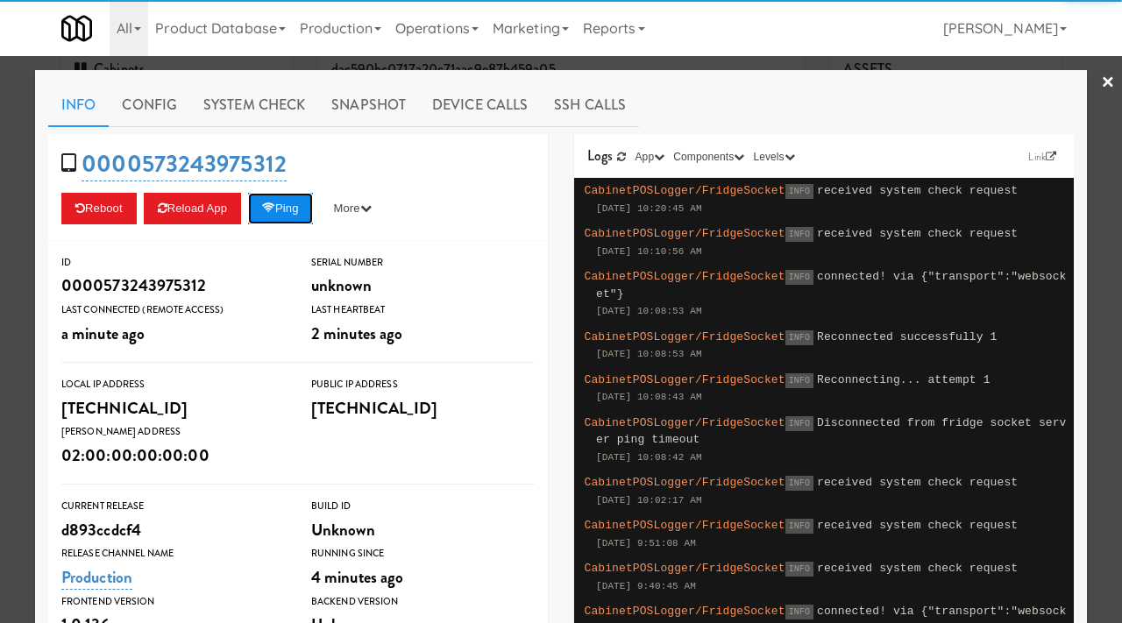
click at [295, 204] on button "Ping" at bounding box center [280, 209] width 65 height 32
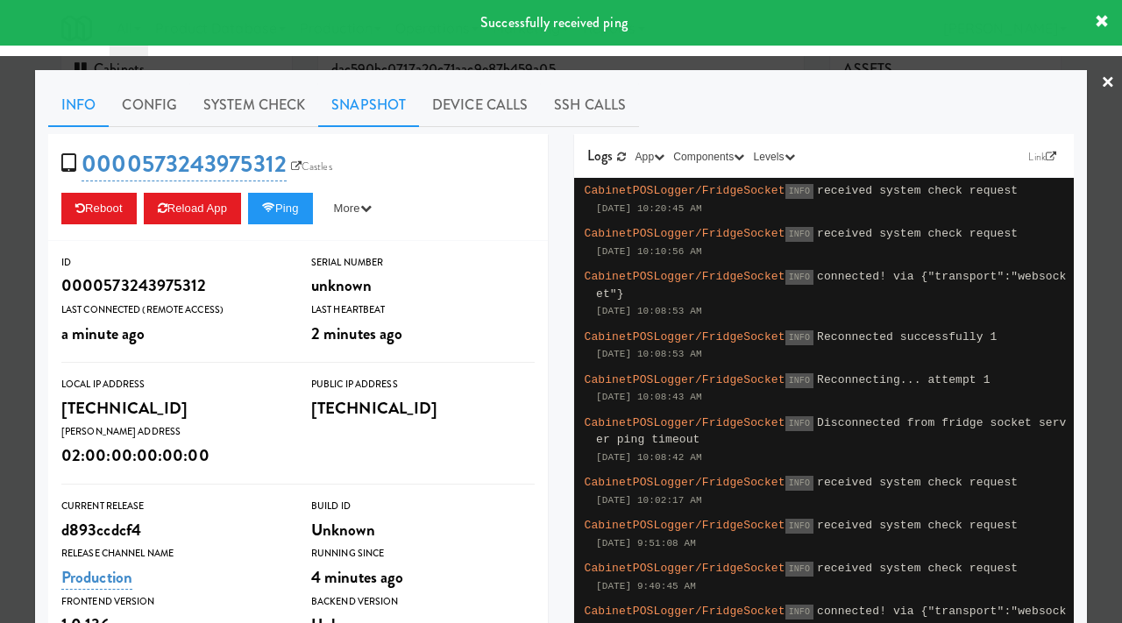
click at [394, 97] on link "Snapshot" at bounding box center [368, 105] width 101 height 44
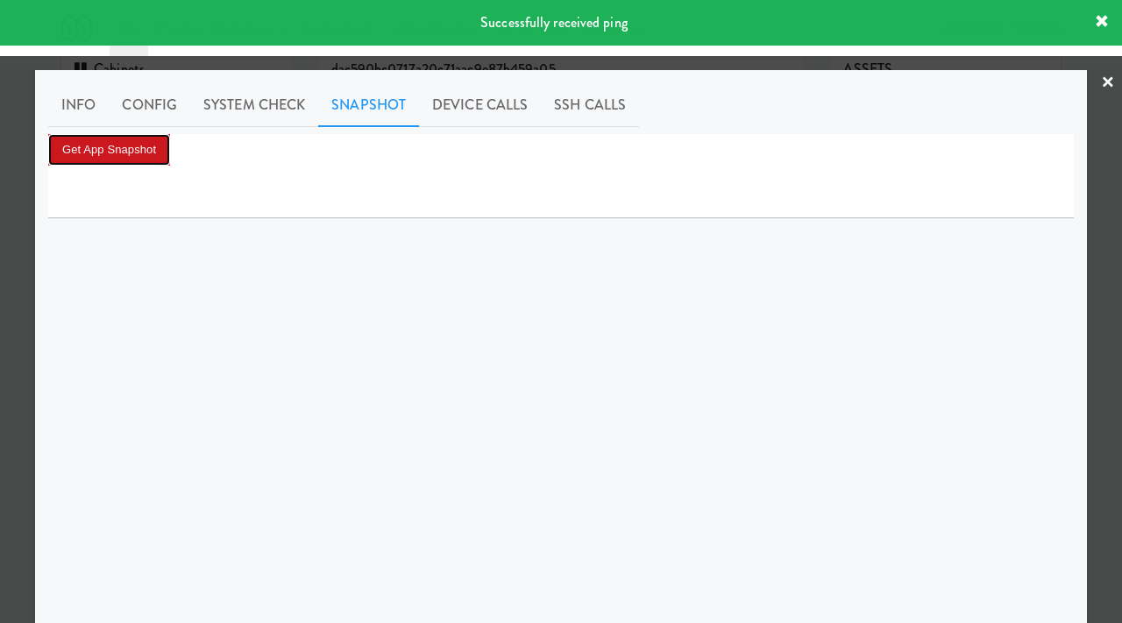
click at [118, 147] on button "Get App Snapshot" at bounding box center [109, 150] width 122 height 32
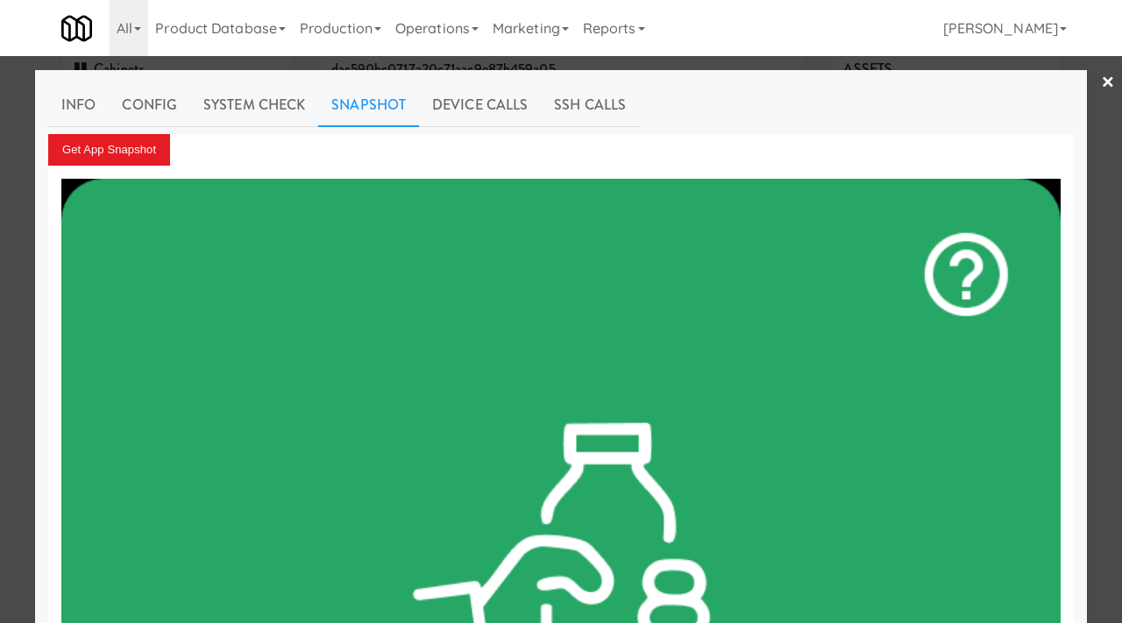
click at [0, 293] on div at bounding box center [561, 311] width 1122 height 623
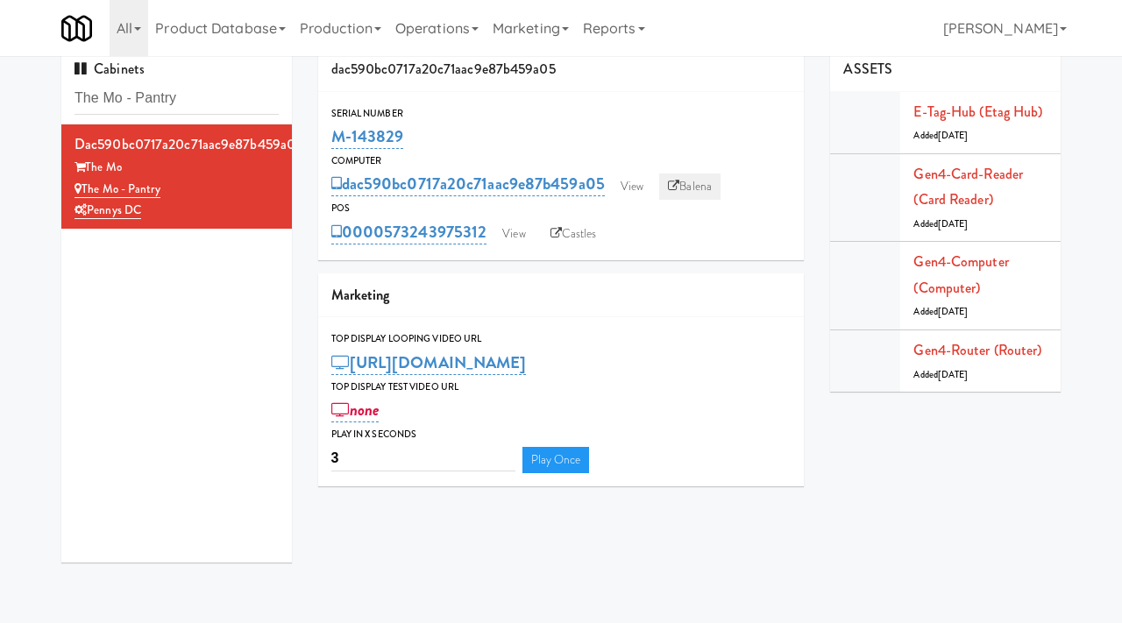
click at [692, 183] on link "Balena" at bounding box center [689, 187] width 61 height 26
click at [515, 231] on link "View" at bounding box center [514, 234] width 40 height 26
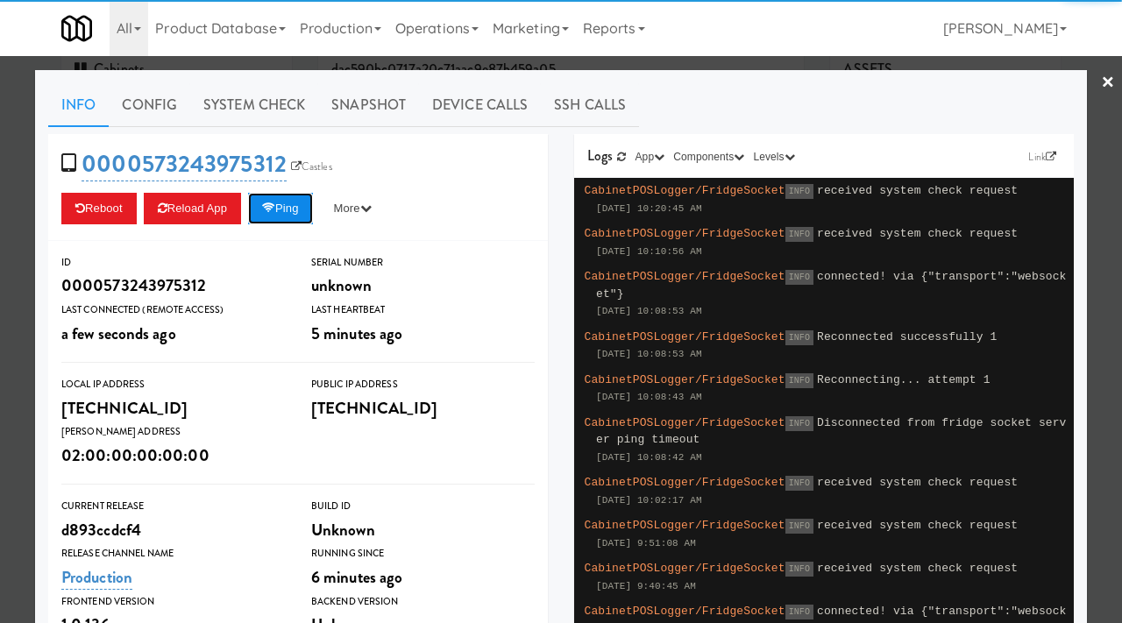
click at [285, 210] on button "Ping" at bounding box center [280, 209] width 65 height 32
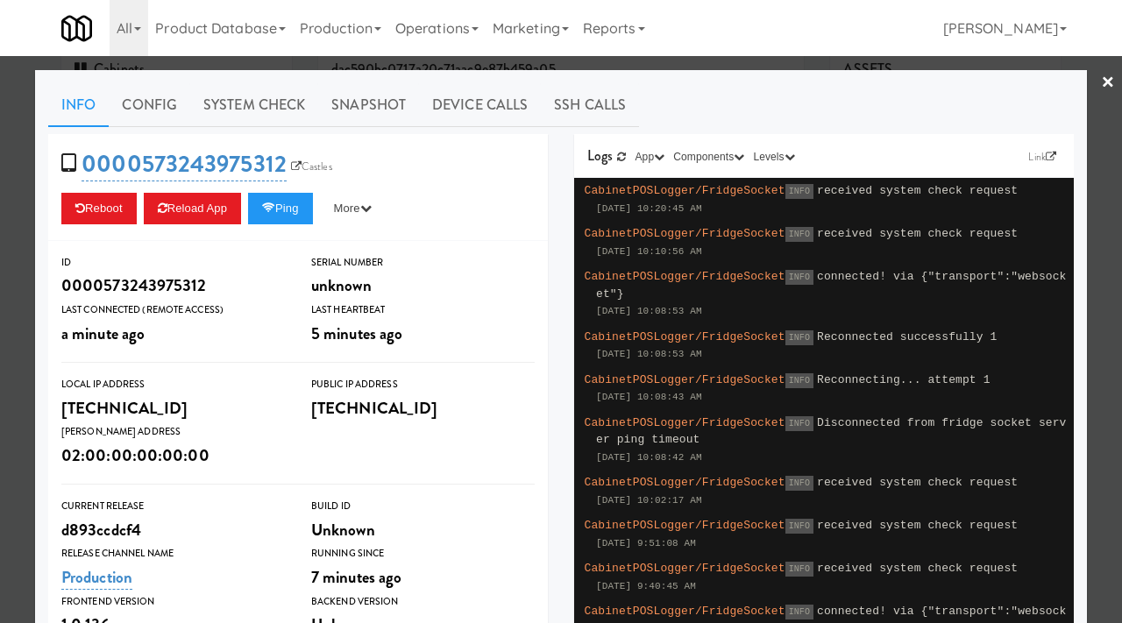
click at [14, 185] on div at bounding box center [561, 311] width 1122 height 623
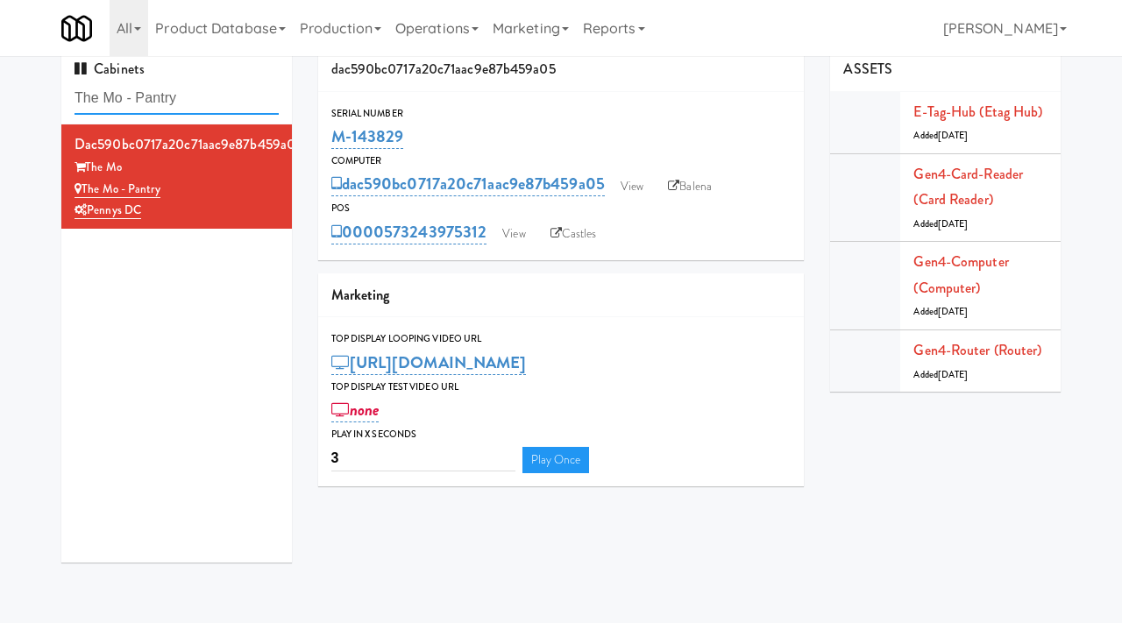
click at [187, 98] on input "The Mo - Pantry" at bounding box center [177, 98] width 204 height 32
paste input "Astoria"
type input "The Astoria"
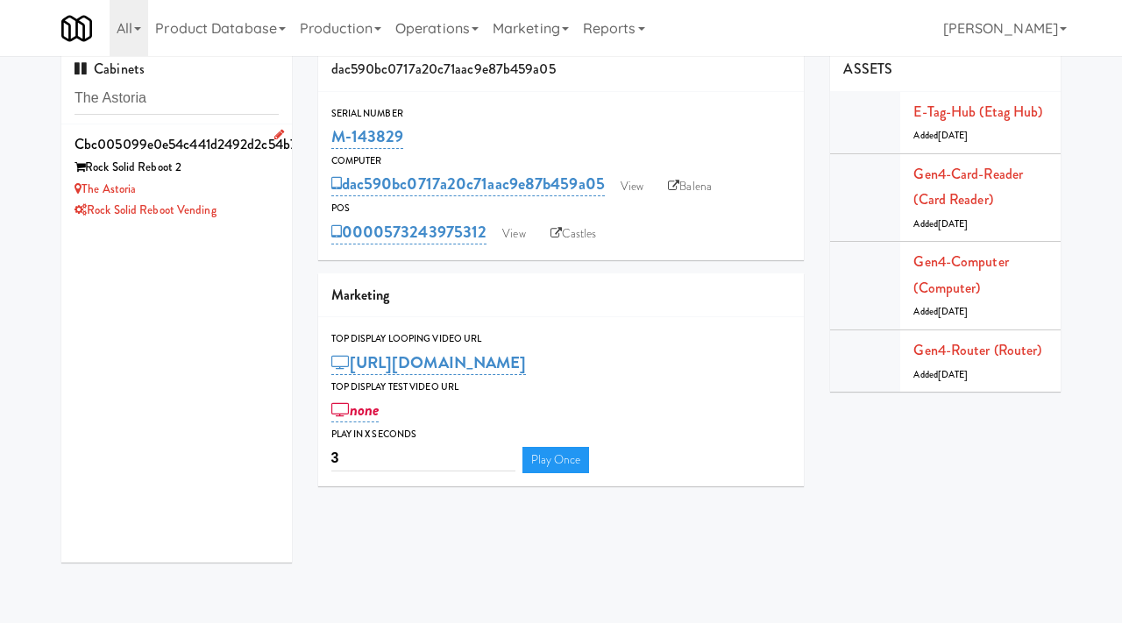
click at [258, 195] on div "The Astoria" at bounding box center [177, 190] width 204 height 22
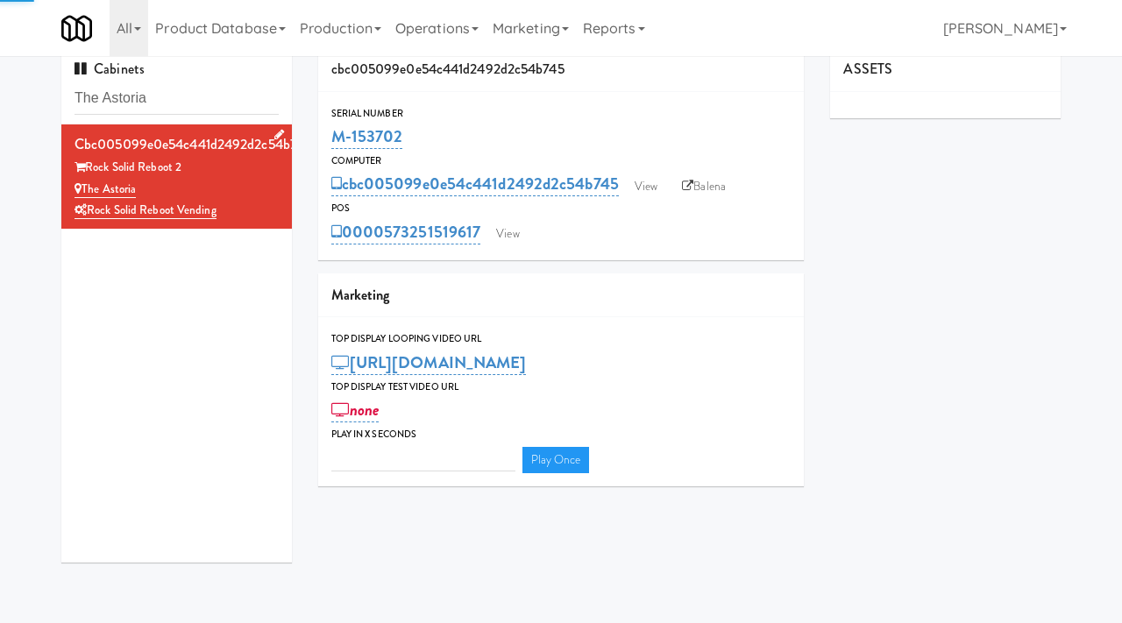
type input "3"
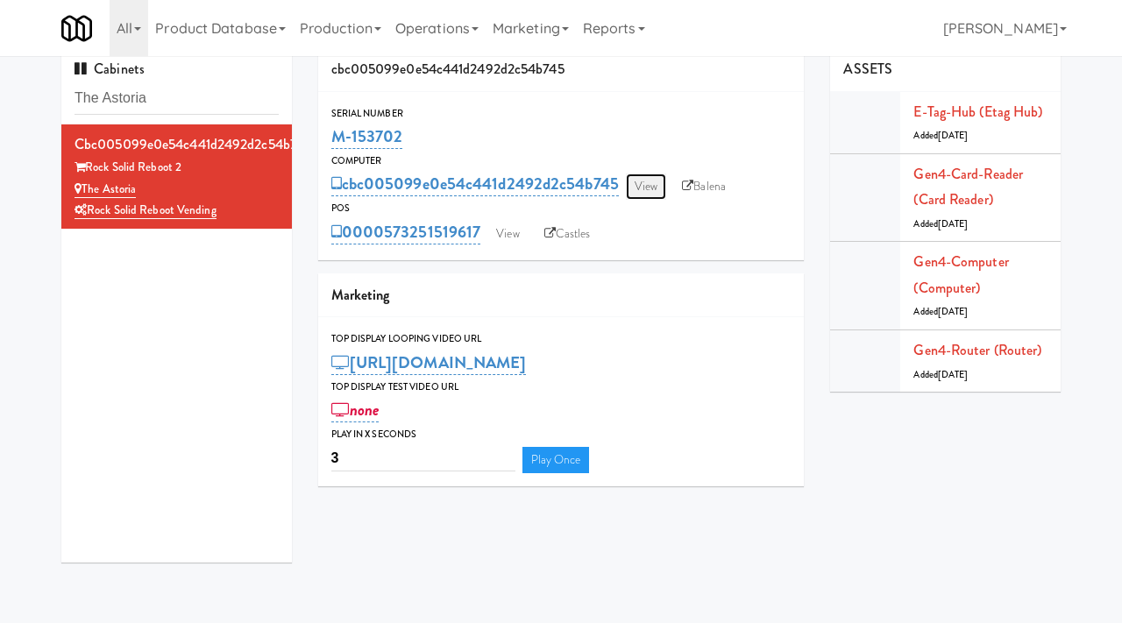
click at [636, 198] on link "View" at bounding box center [646, 187] width 40 height 26
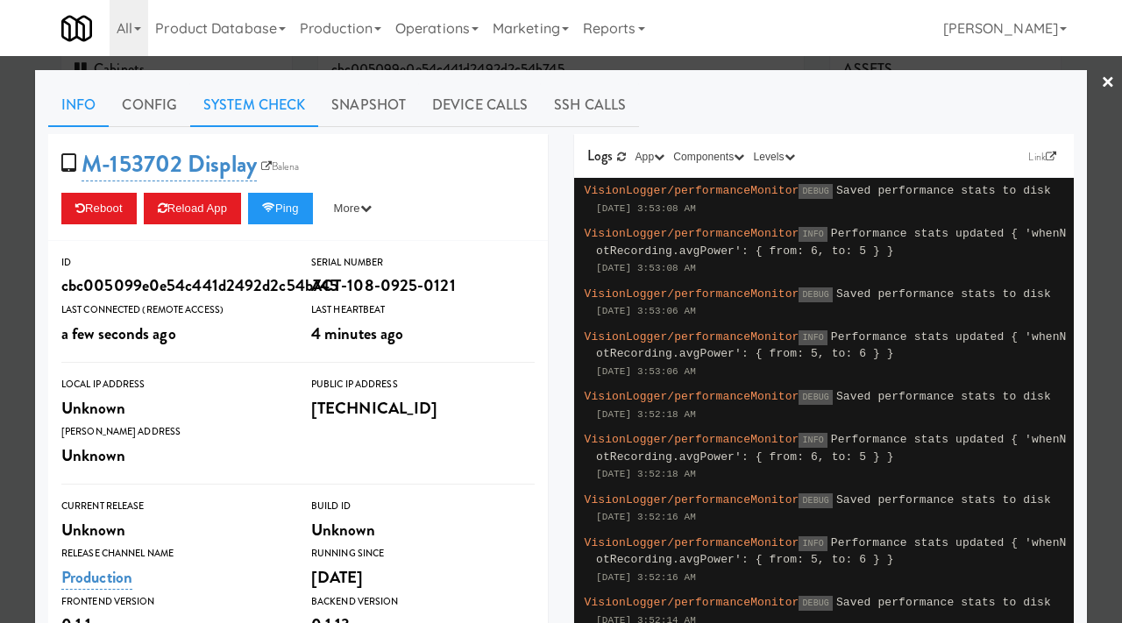
click at [254, 110] on link "System Check" at bounding box center [254, 105] width 128 height 44
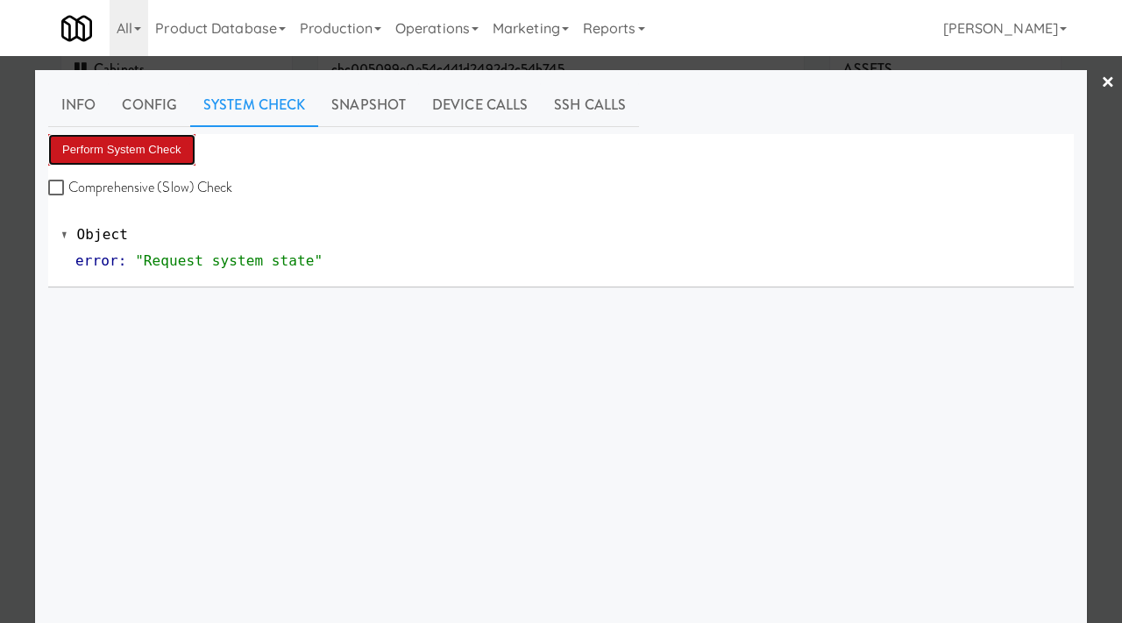
click at [136, 139] on button "Perform System Check" at bounding box center [121, 150] width 147 height 32
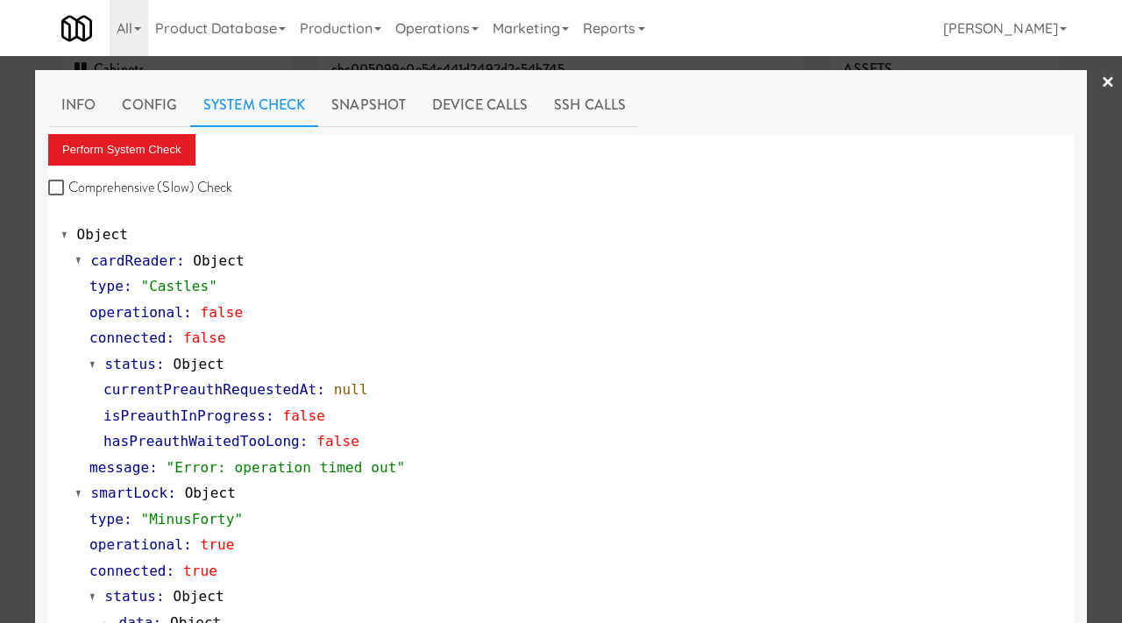
click at [0, 406] on div at bounding box center [561, 311] width 1122 height 623
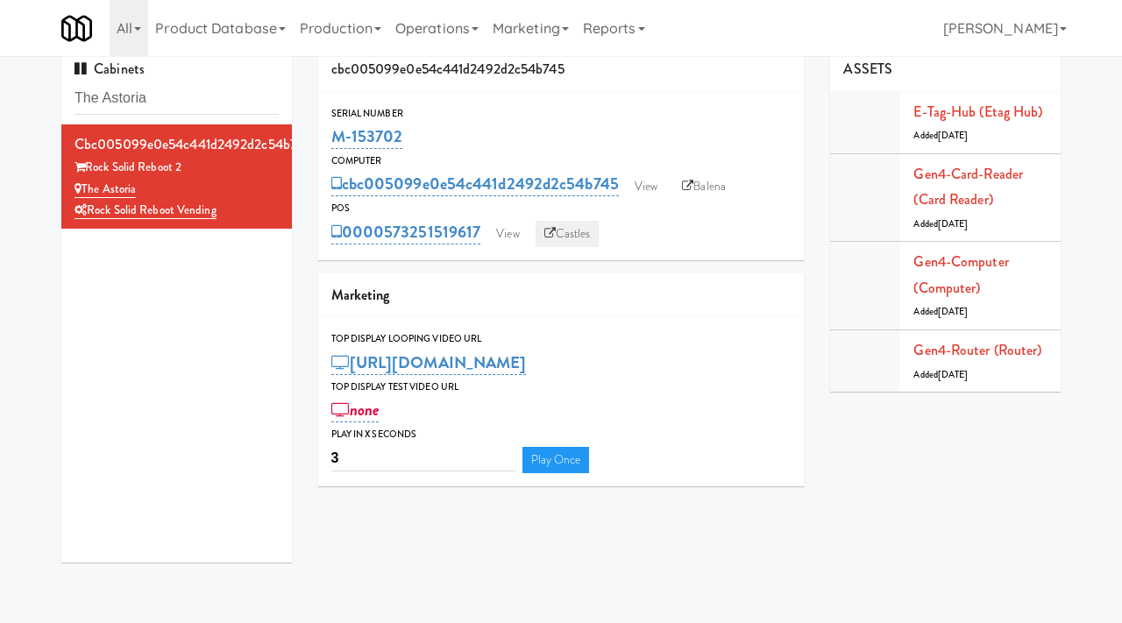
click at [584, 231] on link "Castles" at bounding box center [568, 234] width 64 height 26
click at [718, 184] on link "Balena" at bounding box center [703, 187] width 61 height 26
drag, startPoint x: 414, startPoint y: 136, endPoint x: 336, endPoint y: 140, distance: 78.1
click at [336, 140] on div "M-153702" at bounding box center [561, 137] width 460 height 30
copy link "M-153702"
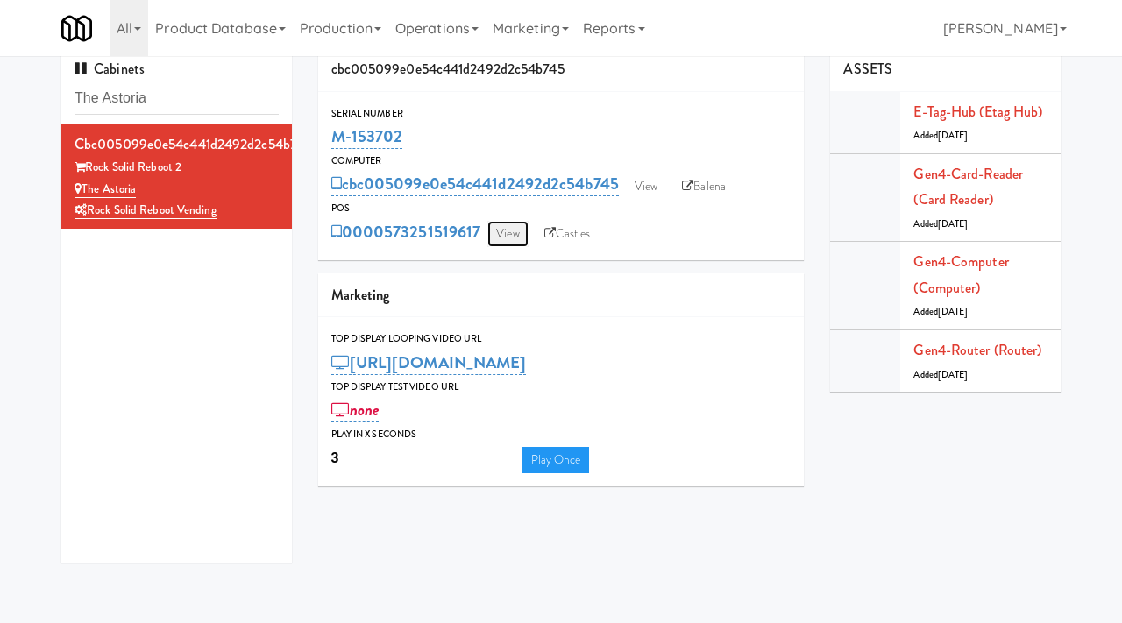
click at [506, 234] on link "View" at bounding box center [507, 234] width 40 height 26
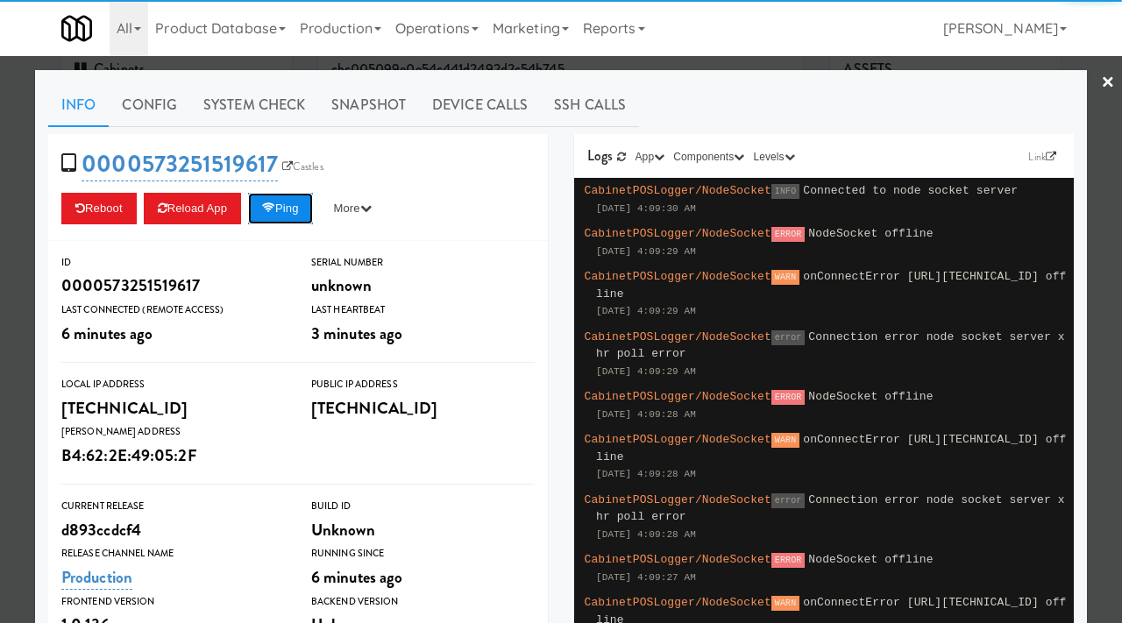
click at [302, 198] on button "Ping" at bounding box center [280, 209] width 65 height 32
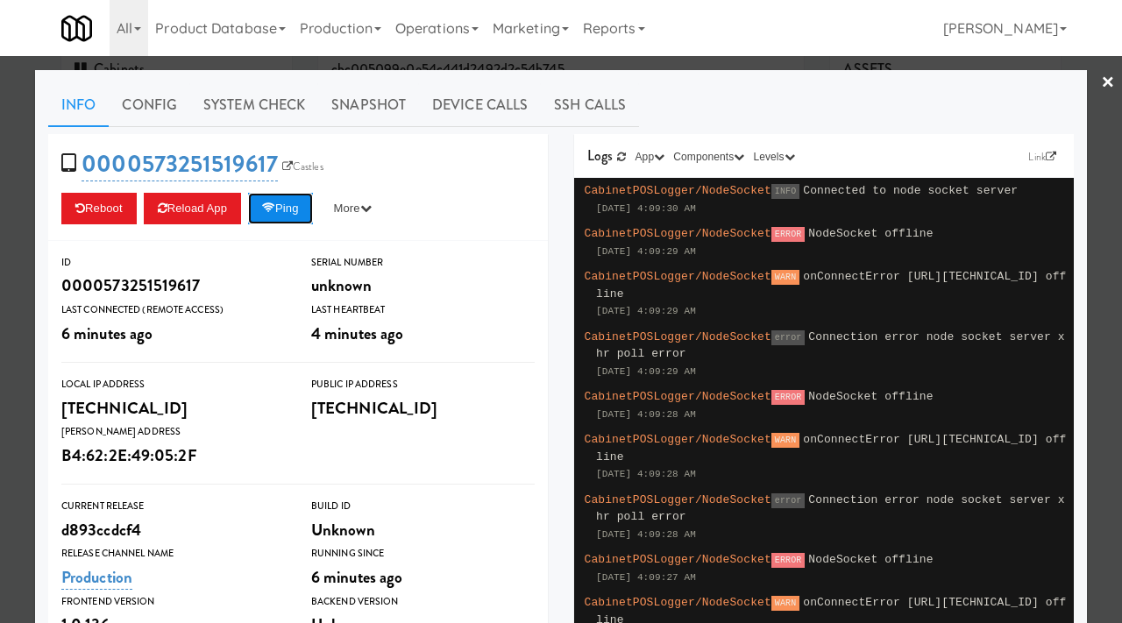
click at [266, 204] on button "Ping" at bounding box center [280, 209] width 65 height 32
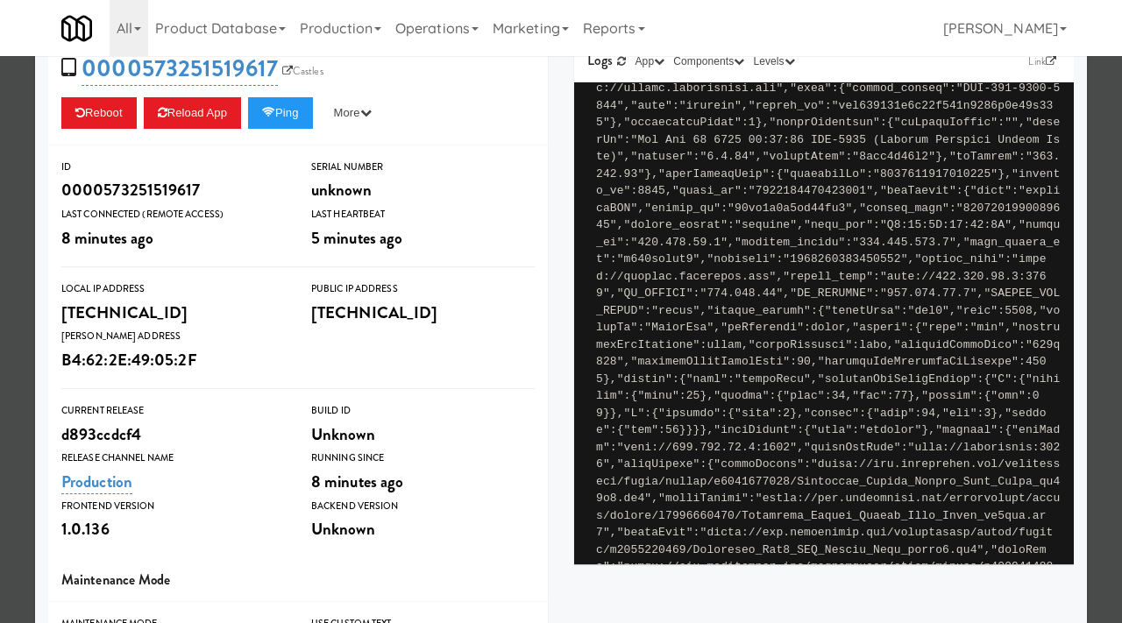
scroll to position [37608, 0]
